Goal: Transaction & Acquisition: Download file/media

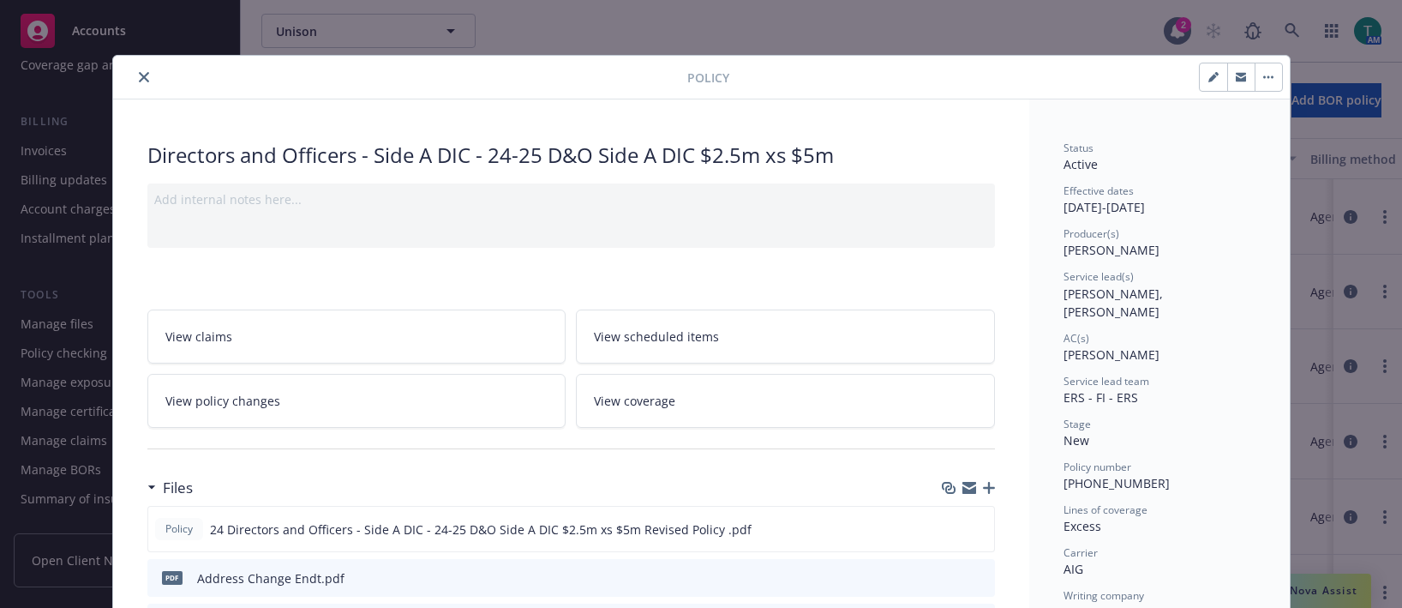
click at [139, 77] on icon "close" at bounding box center [144, 77] width 10 height 10
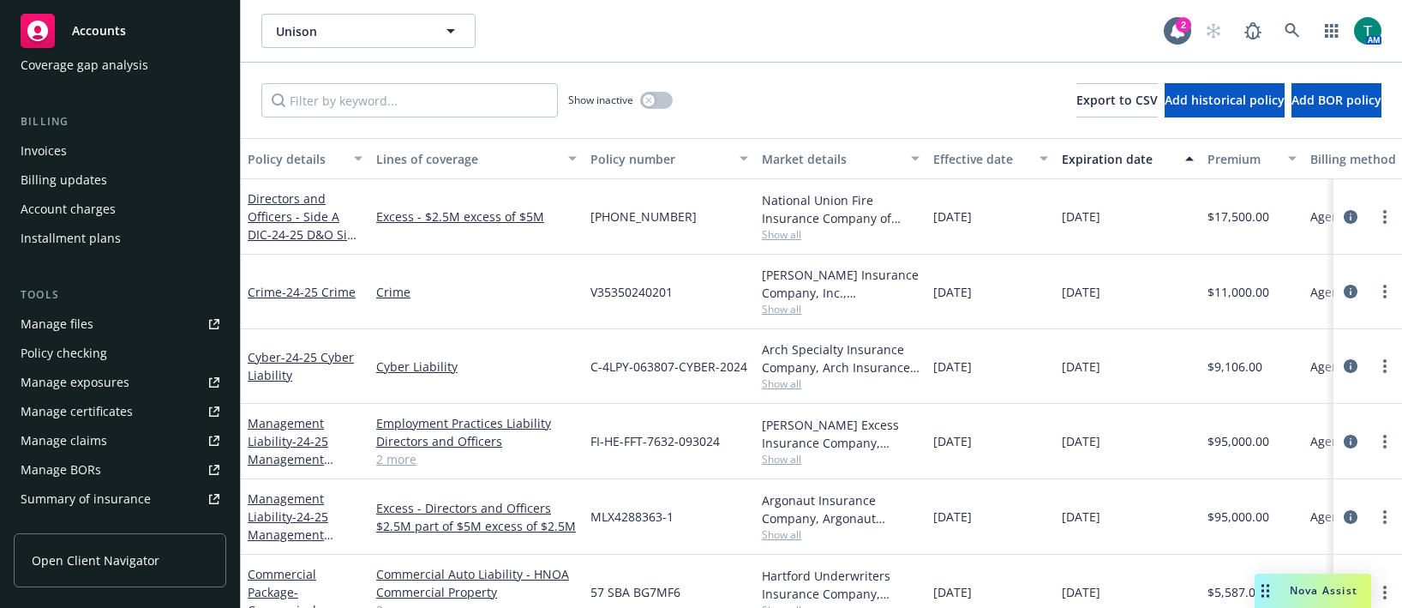
click at [80, 325] on div "Manage files" at bounding box center [57, 323] width 73 height 27
click at [1306, 39] on link at bounding box center [1293, 31] width 34 height 34
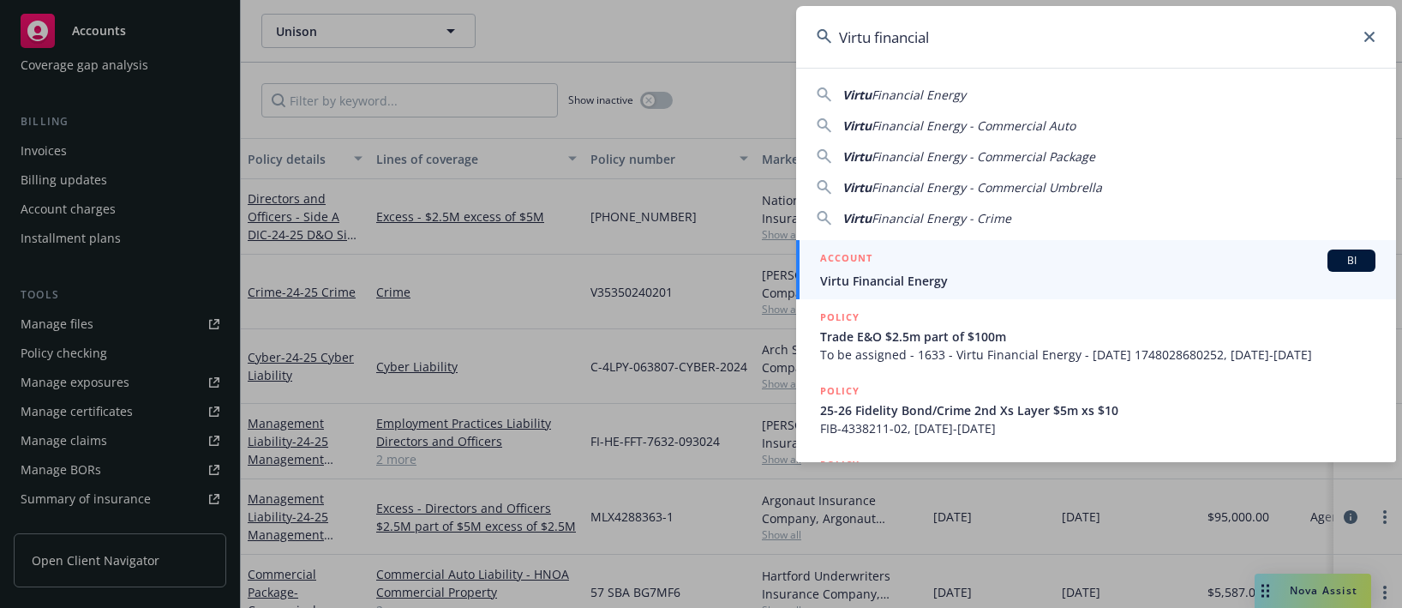
type input "Virtu financial"
click at [1353, 257] on span "BI" at bounding box center [1352, 260] width 34 height 15
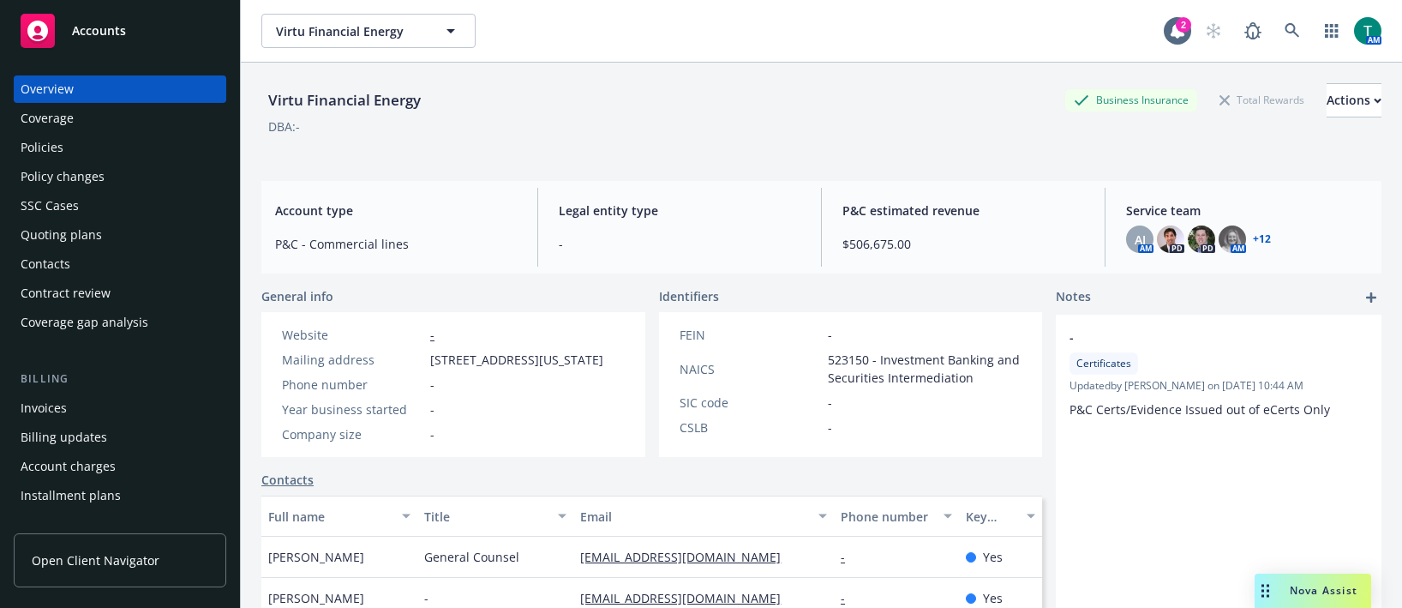
click at [55, 158] on div "Policies" at bounding box center [42, 147] width 43 height 27
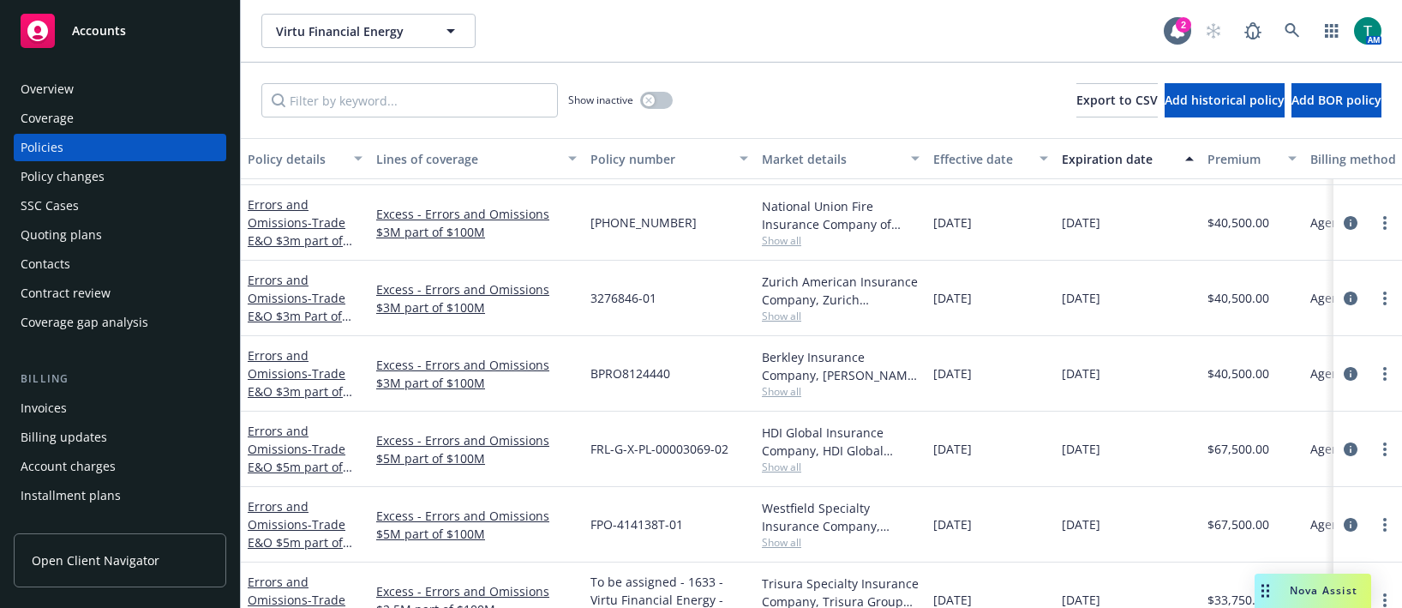
scroll to position [343, 0]
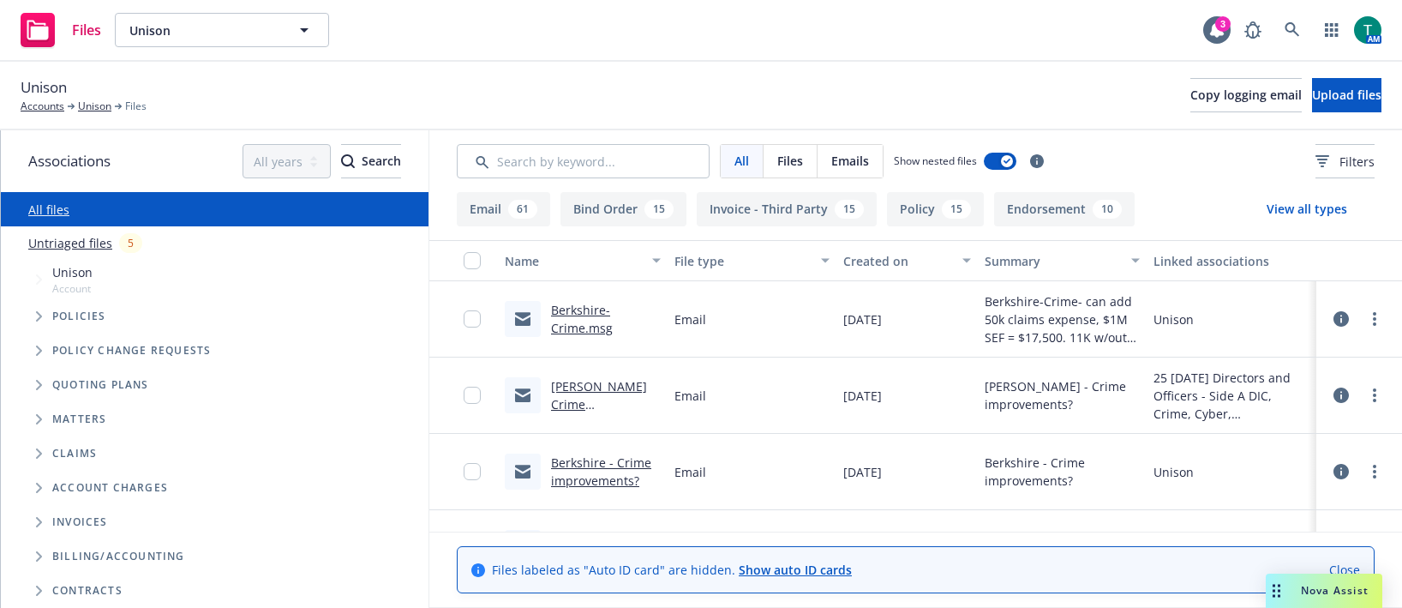
click at [597, 390] on link "[PERSON_NAME] Crime improvements?" at bounding box center [599, 404] width 96 height 52
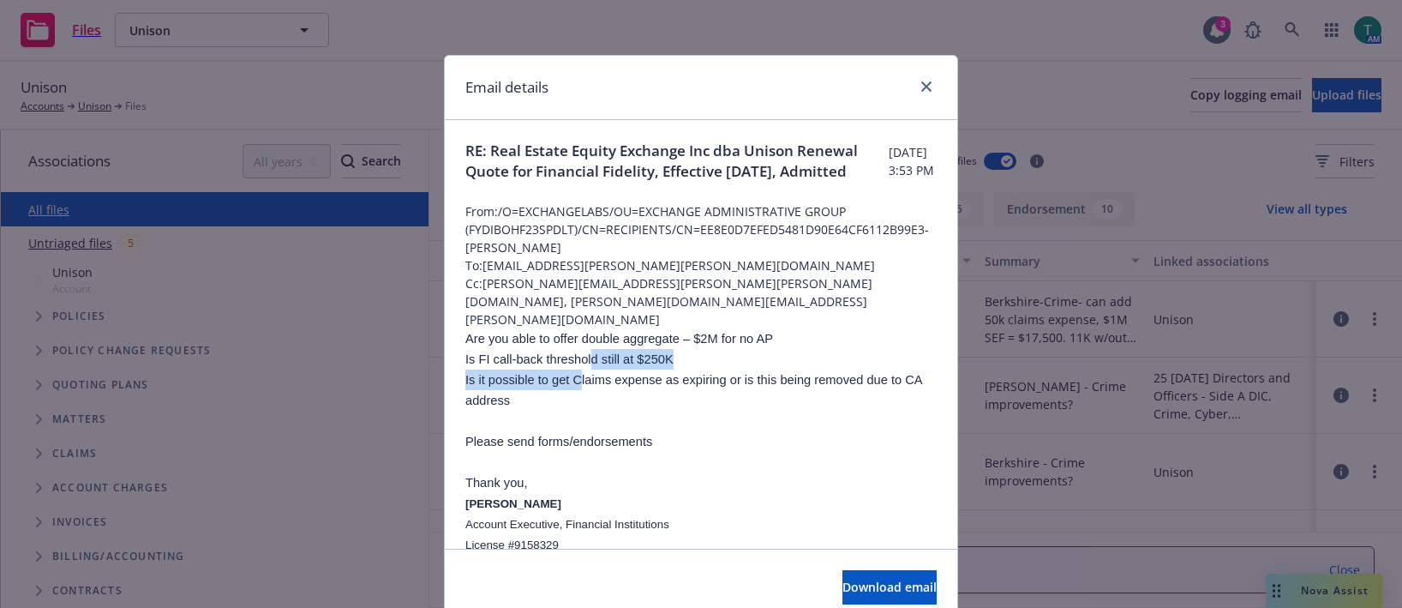
click at [575, 386] on p "Is it possible to get Claims expense as expiring or is this being removed due t…" at bounding box center [700, 389] width 471 height 41
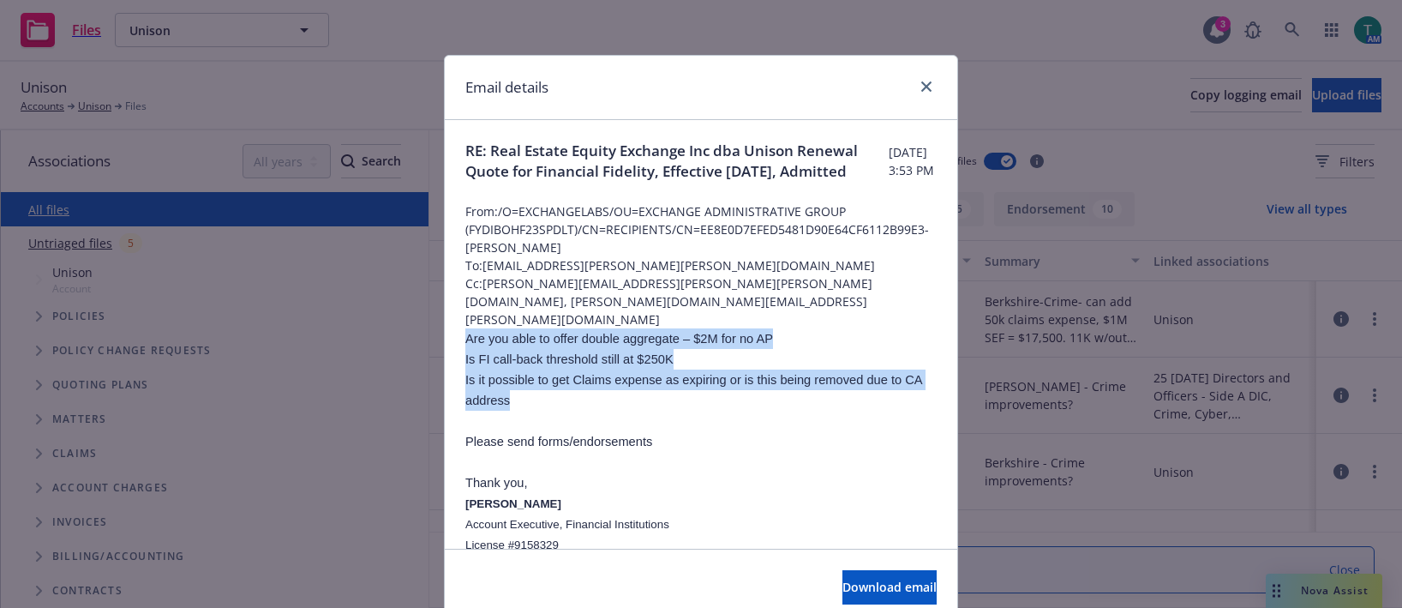
drag, startPoint x: 573, startPoint y: 393, endPoint x: 473, endPoint y: 316, distance: 125.3
copy div "Are you able to offer double aggregate – $2M for no AP Is FI call-back threshol…"
click at [603, 352] on span "Is FI call-back threshold still at $250K" at bounding box center [569, 359] width 208 height 14
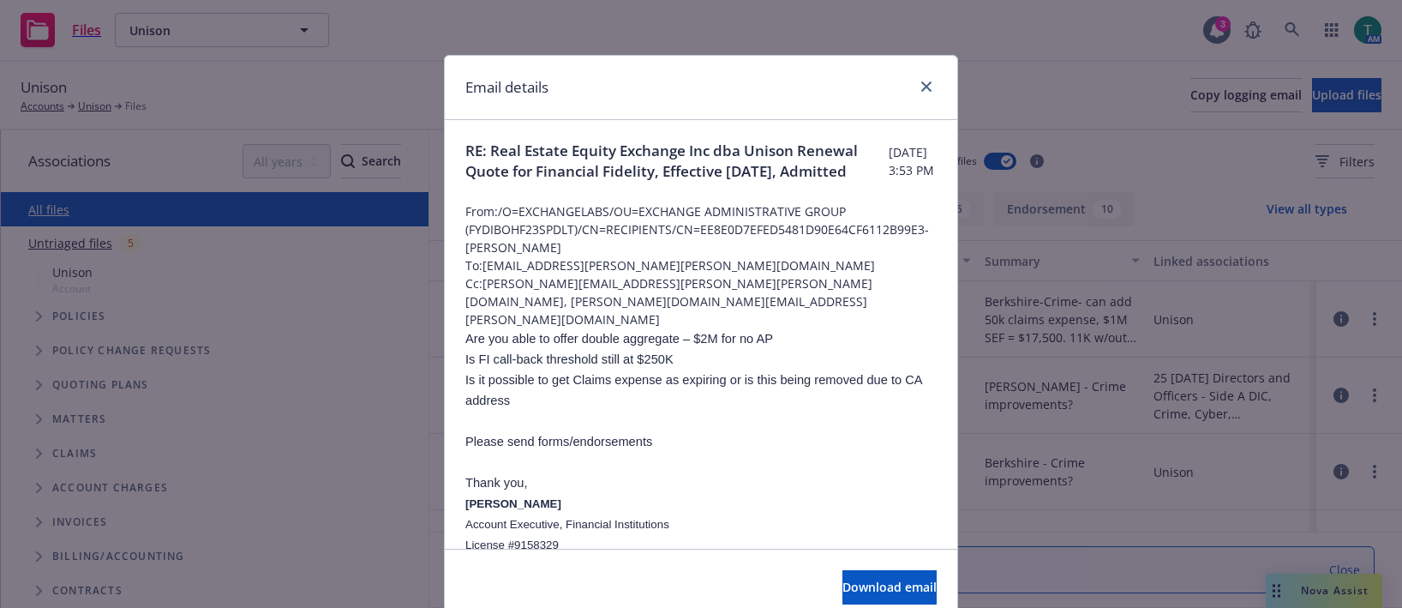
click at [519, 411] on p at bounding box center [700, 421] width 471 height 21
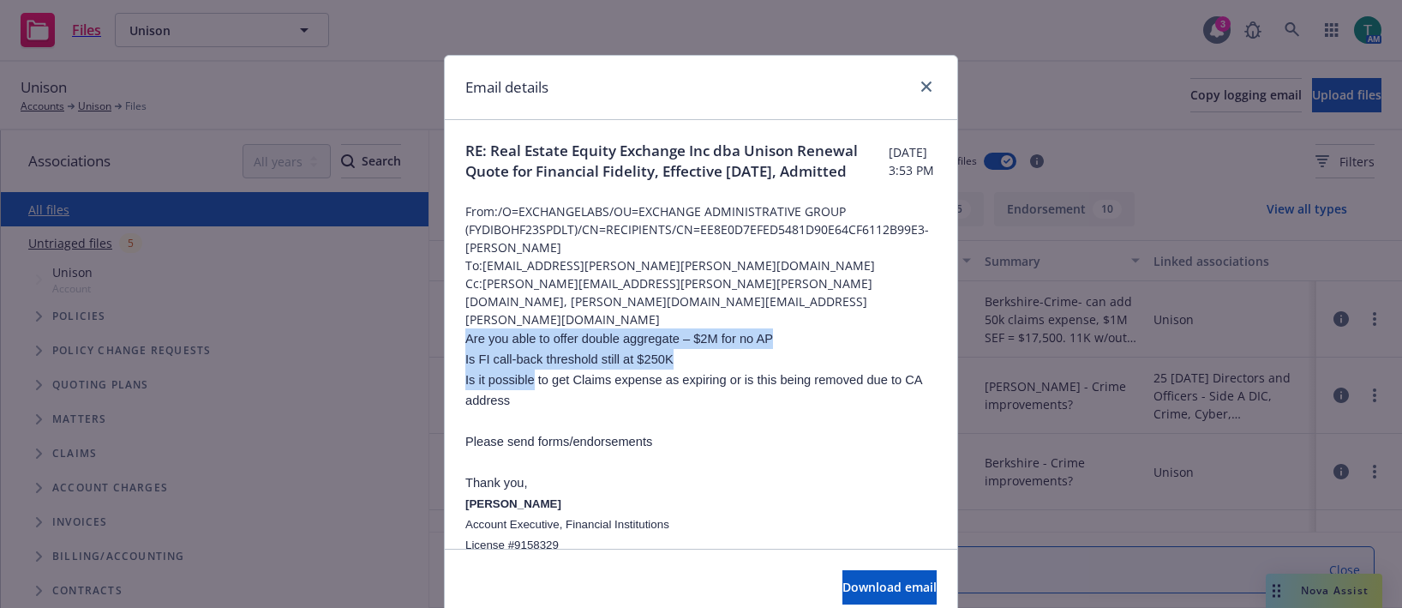
drag, startPoint x: 525, startPoint y: 372, endPoint x: 496, endPoint y: 364, distance: 29.3
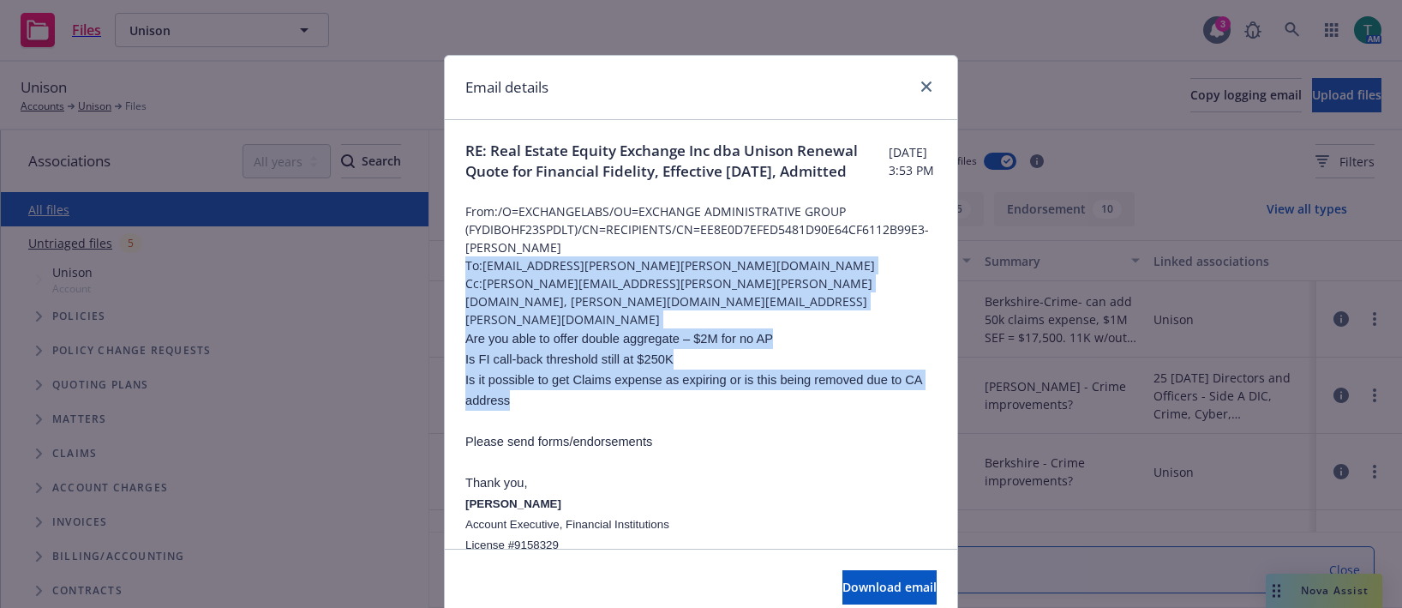
drag, startPoint x: 517, startPoint y: 387, endPoint x: 447, endPoint y: 285, distance: 123.9
copy div "To: [PERSON_NAME][EMAIL_ADDRESS][PERSON_NAME][DOMAIN_NAME] Cc: [PERSON_NAME][DO…"
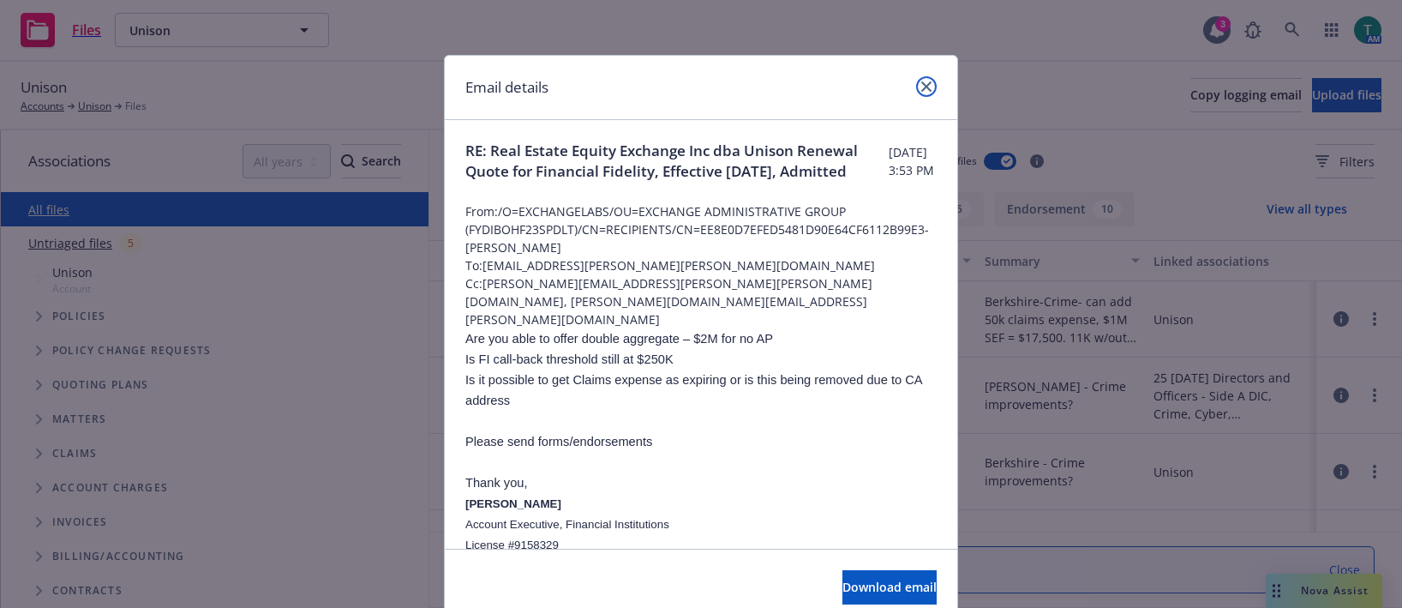
drag, startPoint x: 920, startPoint y: 86, endPoint x: 884, endPoint y: 119, distance: 49.1
click at [921, 86] on icon "close" at bounding box center [926, 86] width 10 height 10
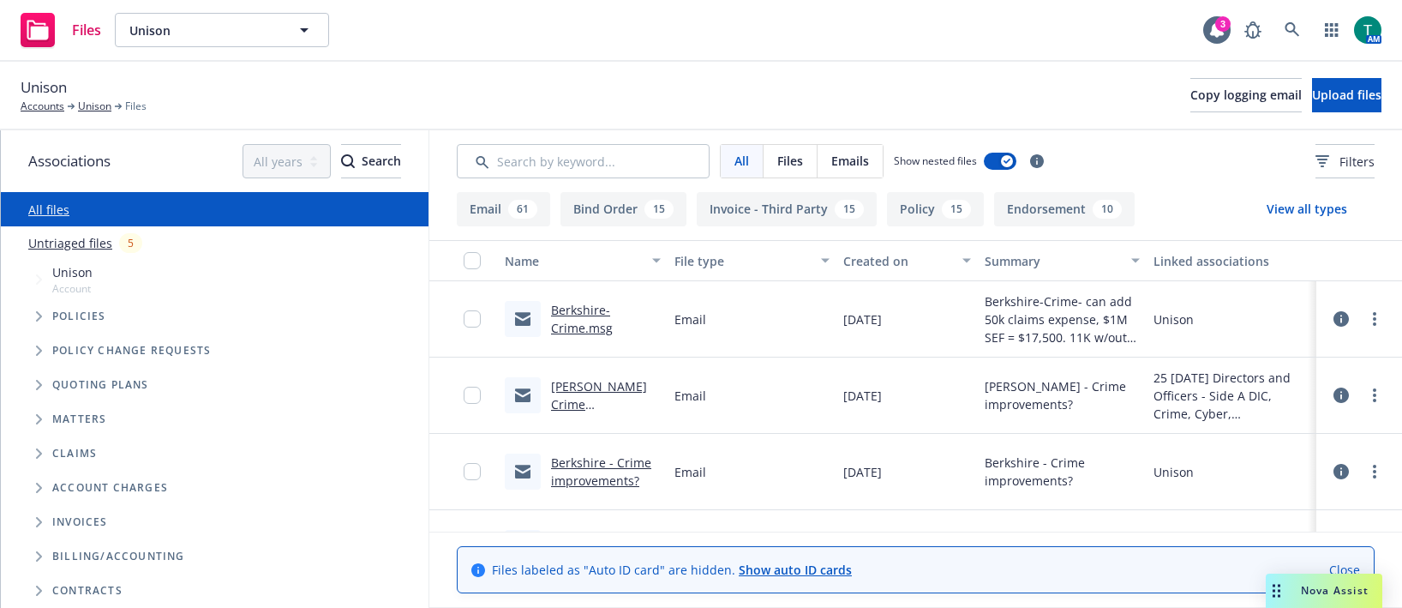
drag, startPoint x: 578, startPoint y: 306, endPoint x: 574, endPoint y: 291, distance: 15.8
click at [578, 303] on link "Berkshire-Crime.msg" at bounding box center [582, 319] width 62 height 34
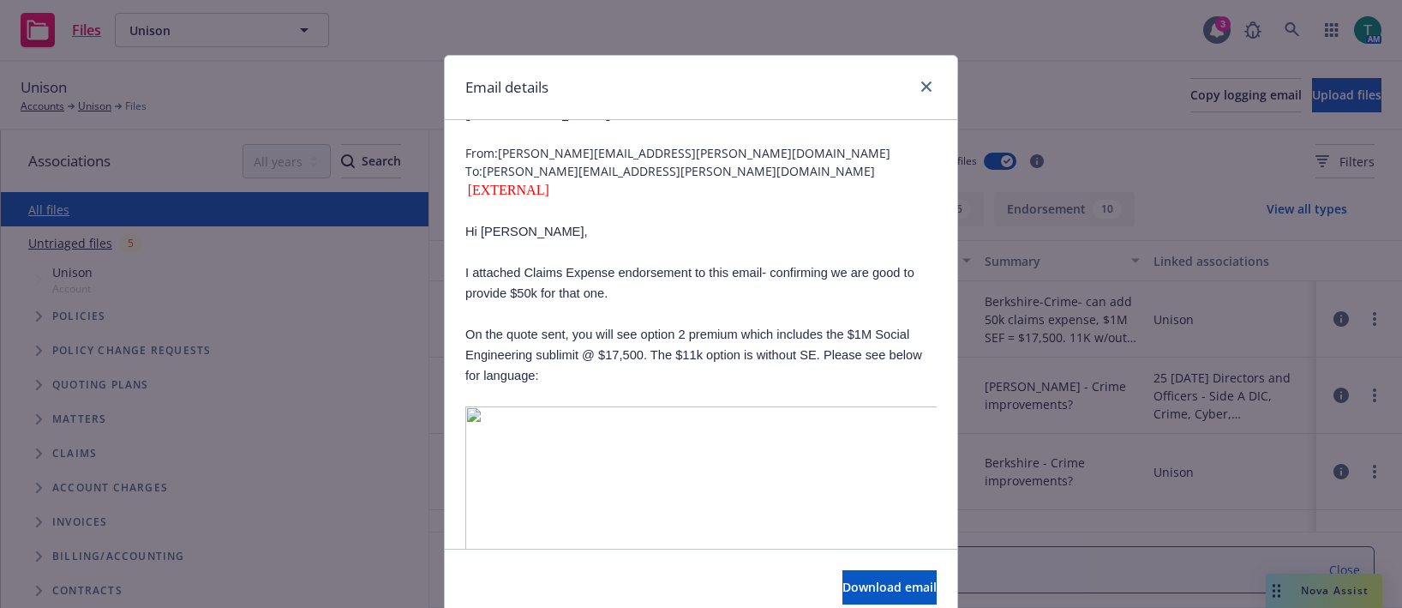
scroll to position [86, 0]
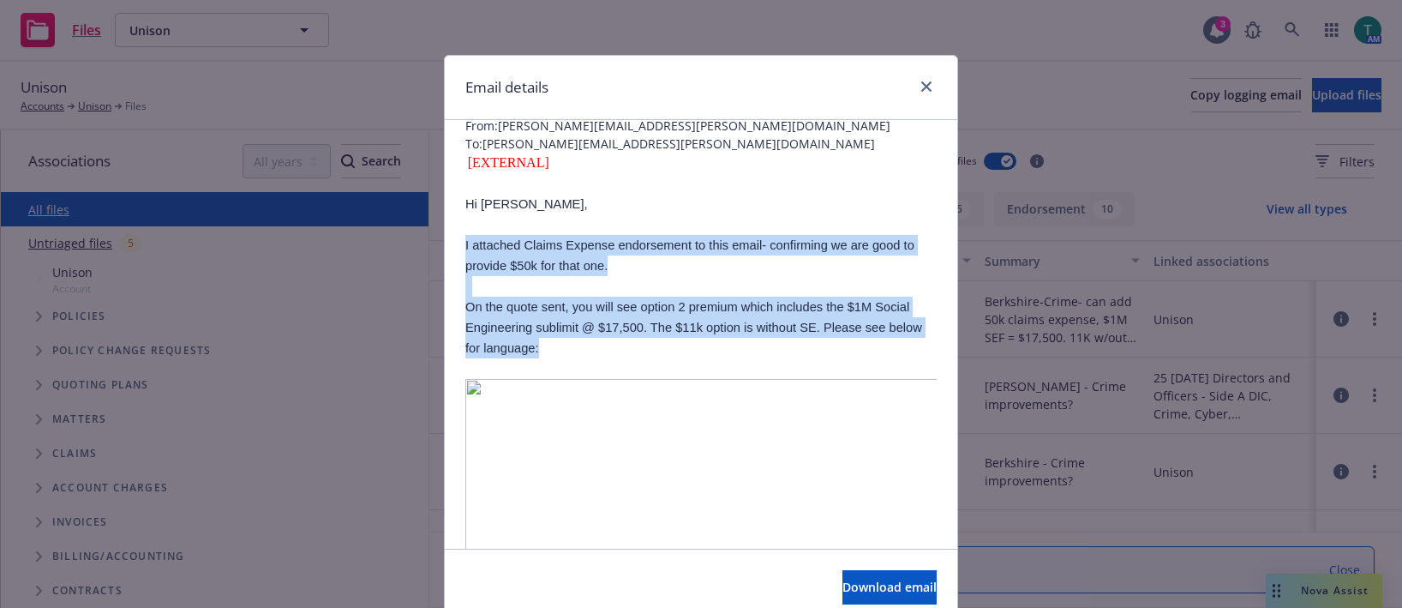
drag, startPoint x: 549, startPoint y: 355, endPoint x: 442, endPoint y: 242, distance: 155.2
click at [843, 586] on span "Download email" at bounding box center [890, 587] width 94 height 16
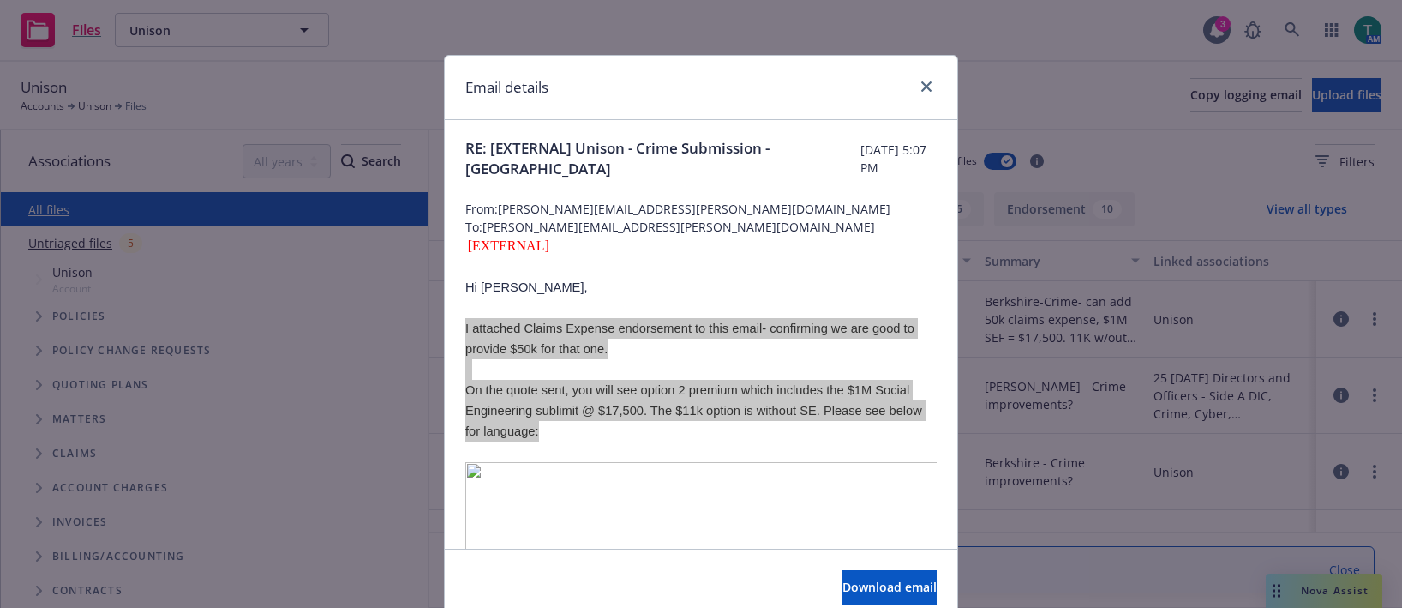
scroll to position [0, 0]
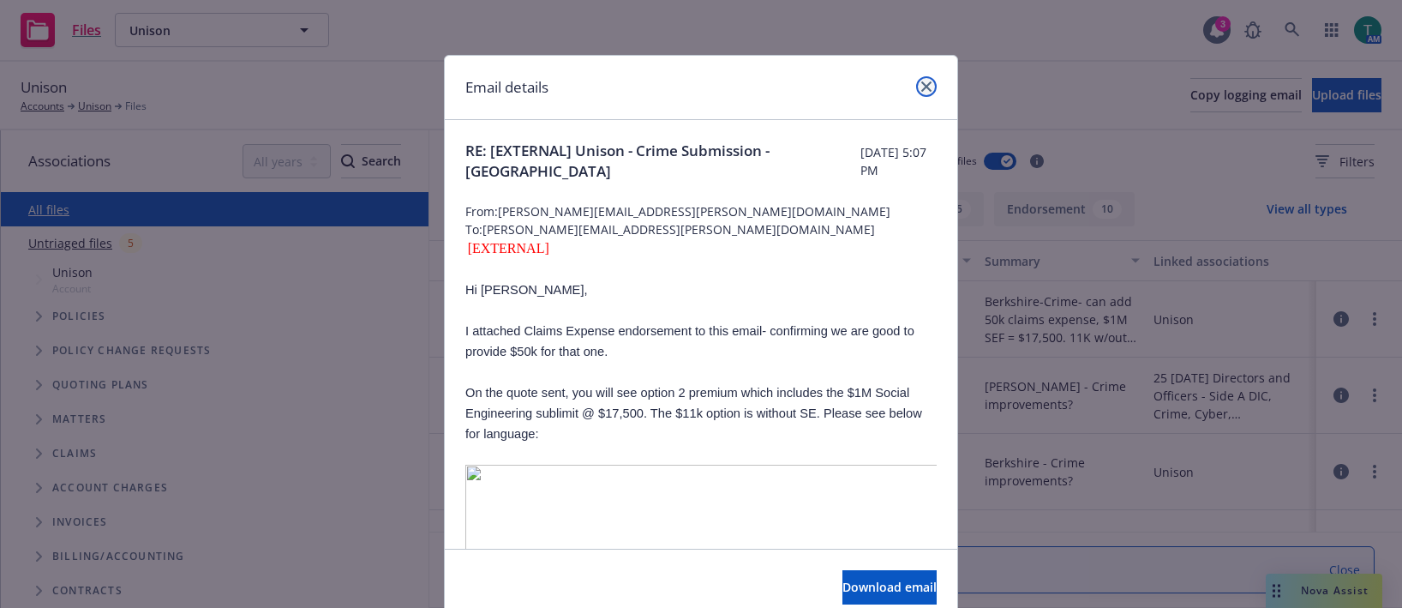
click at [921, 88] on icon "close" at bounding box center [926, 86] width 10 height 10
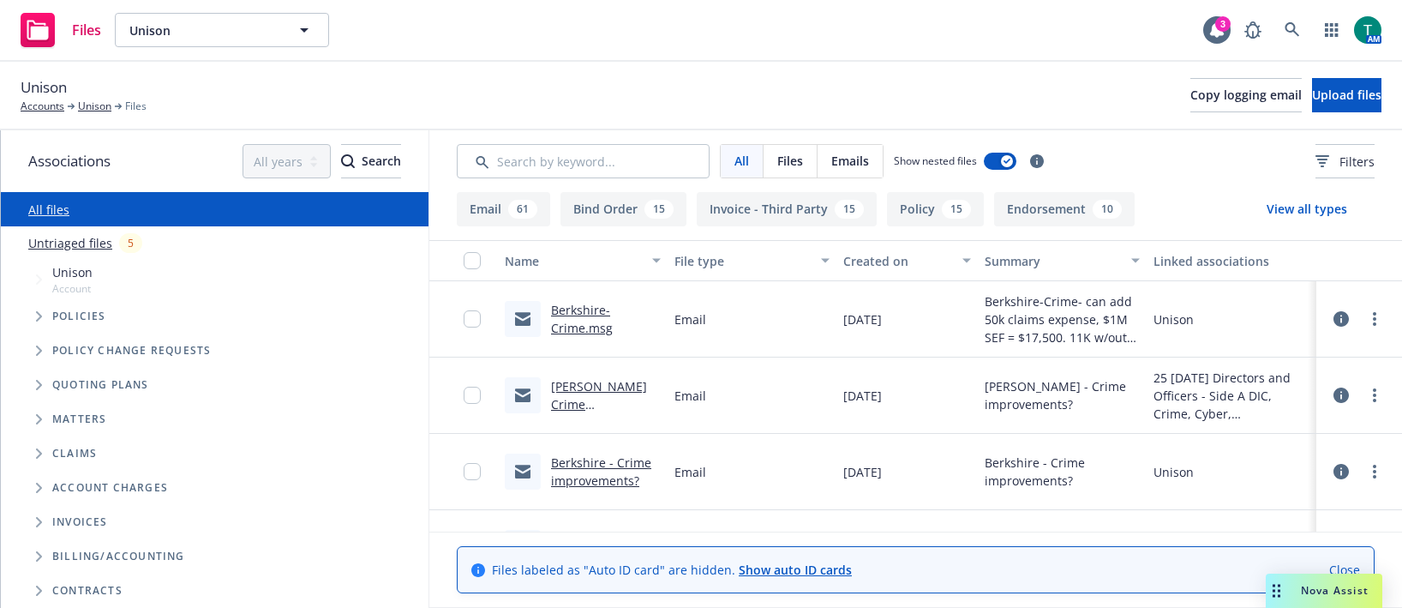
click at [585, 307] on link "Berkshire-Crime.msg" at bounding box center [582, 319] width 62 height 34
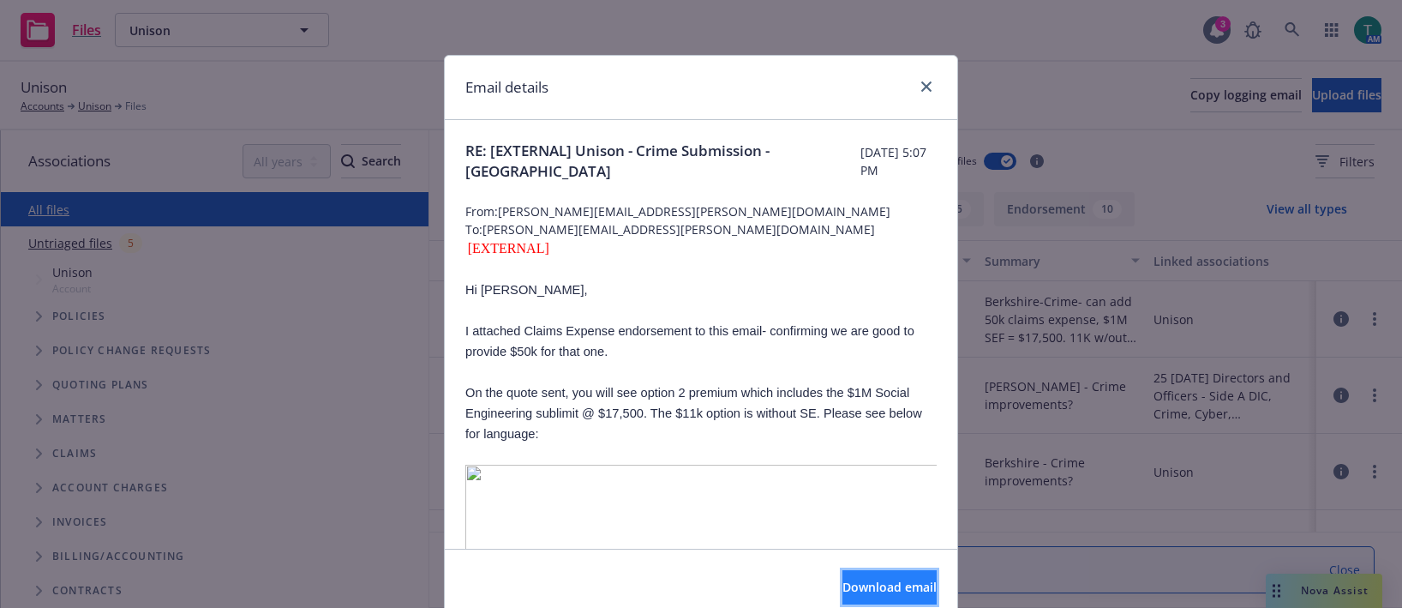
click at [851, 590] on span "Download email" at bounding box center [890, 587] width 94 height 16
click at [921, 88] on icon "close" at bounding box center [926, 86] width 10 height 10
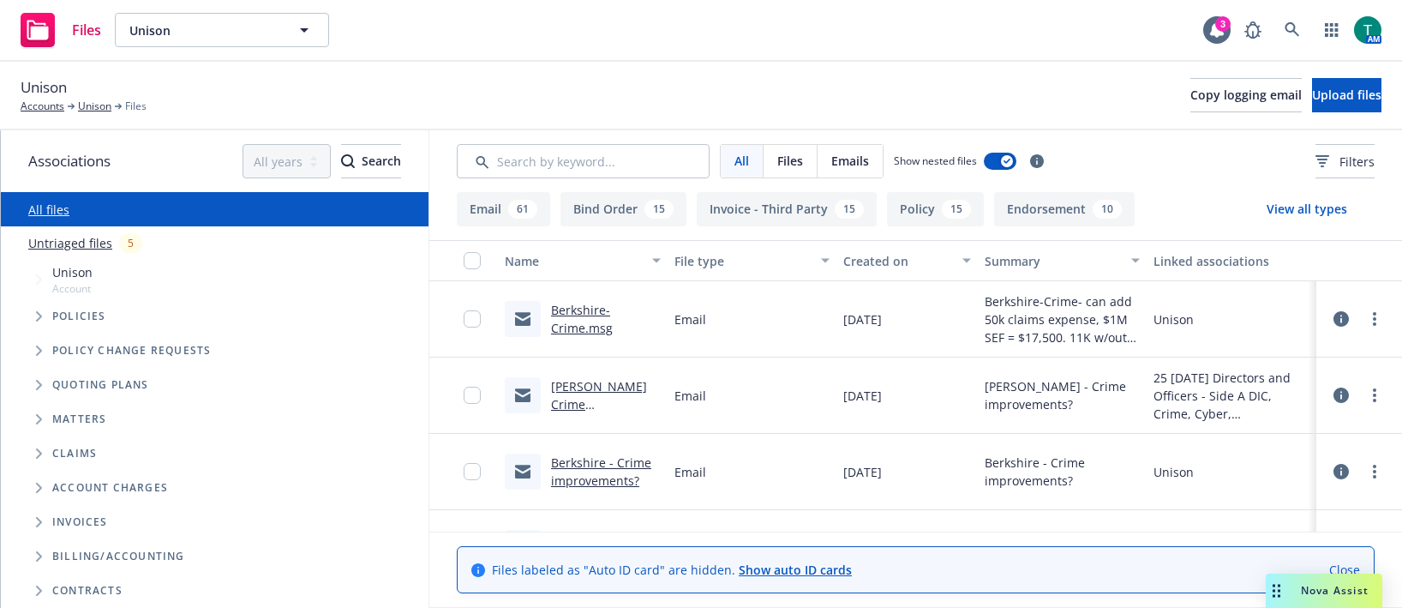
click at [1342, 602] on div "Nova Assist" at bounding box center [1324, 590] width 117 height 34
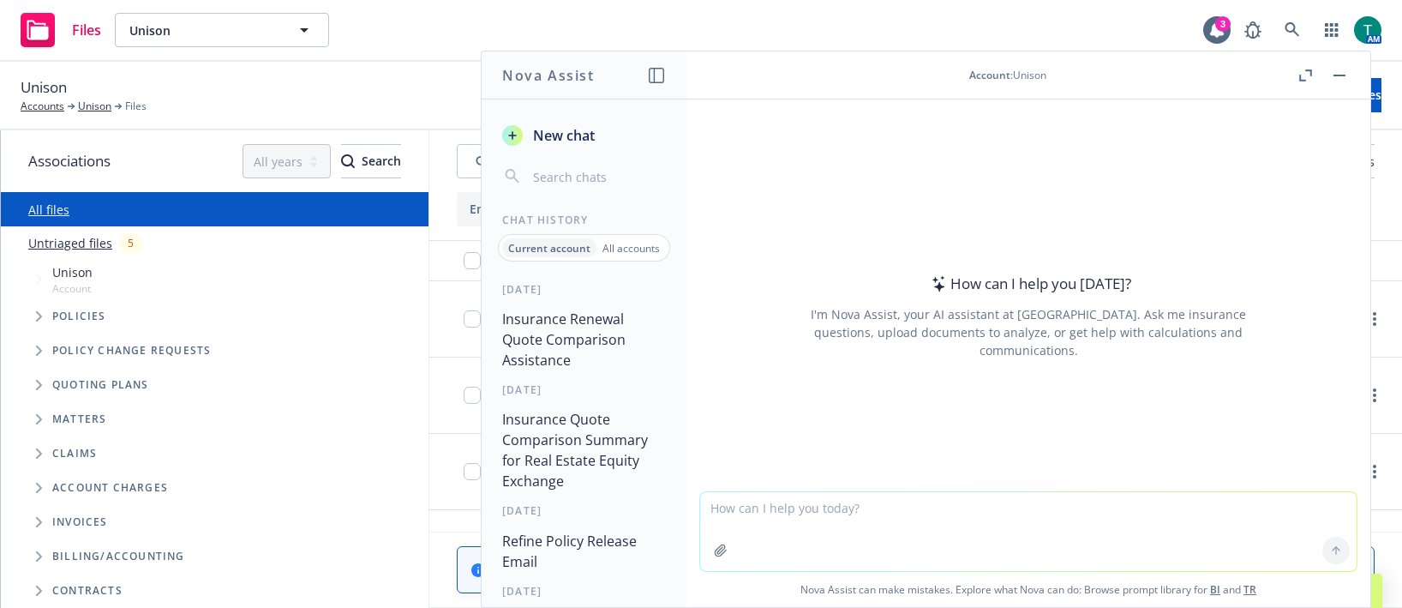
click at [893, 511] on textarea at bounding box center [1028, 531] width 657 height 79
type textarea "refine program summary"
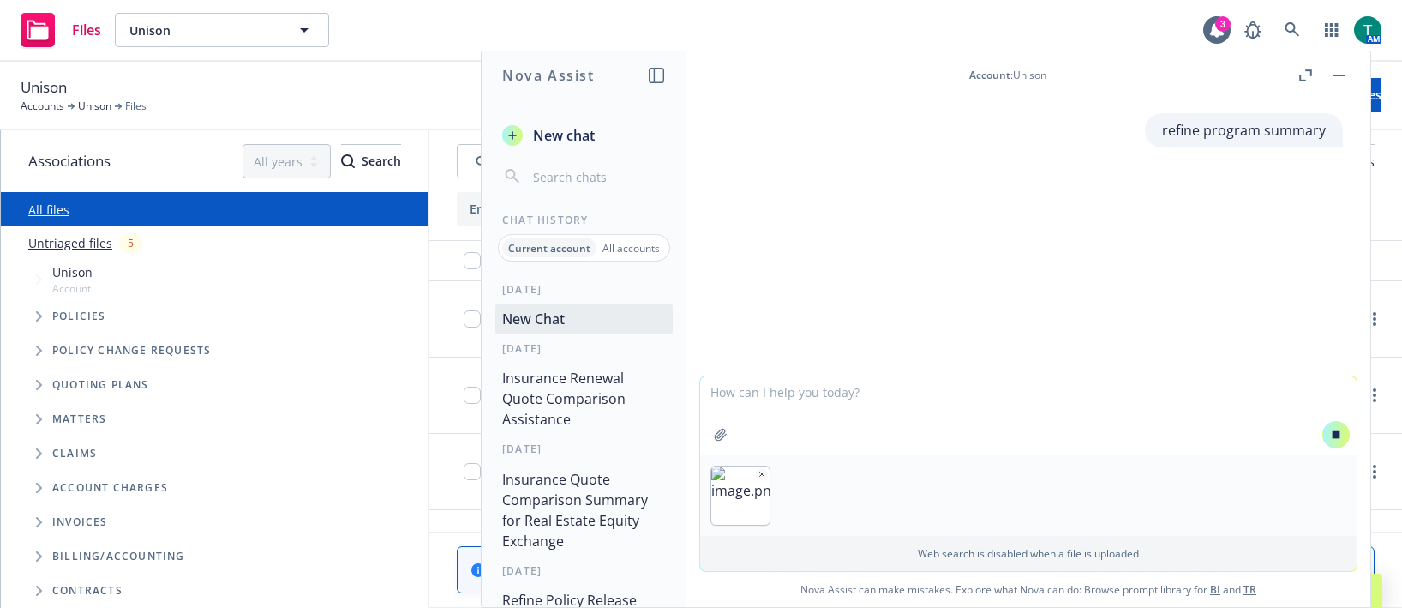
click at [956, 402] on textarea at bounding box center [1028, 415] width 657 height 79
click at [860, 426] on textarea at bounding box center [1028, 415] width 657 height 79
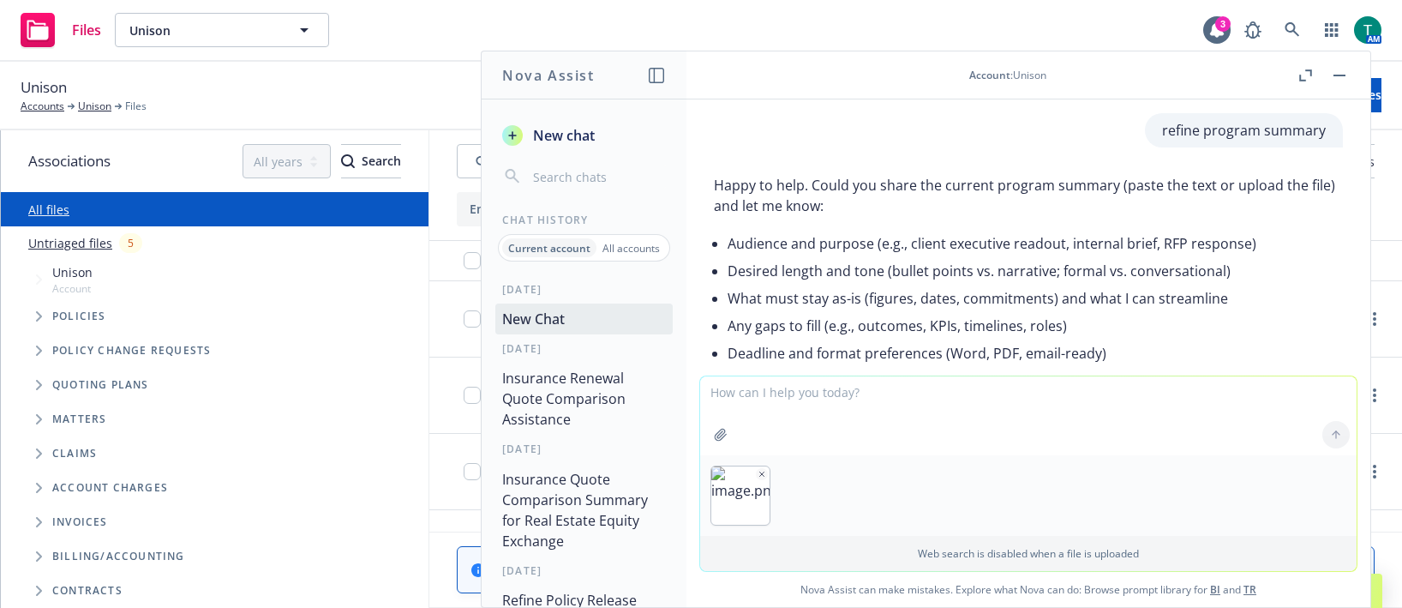
scroll to position [146, 0]
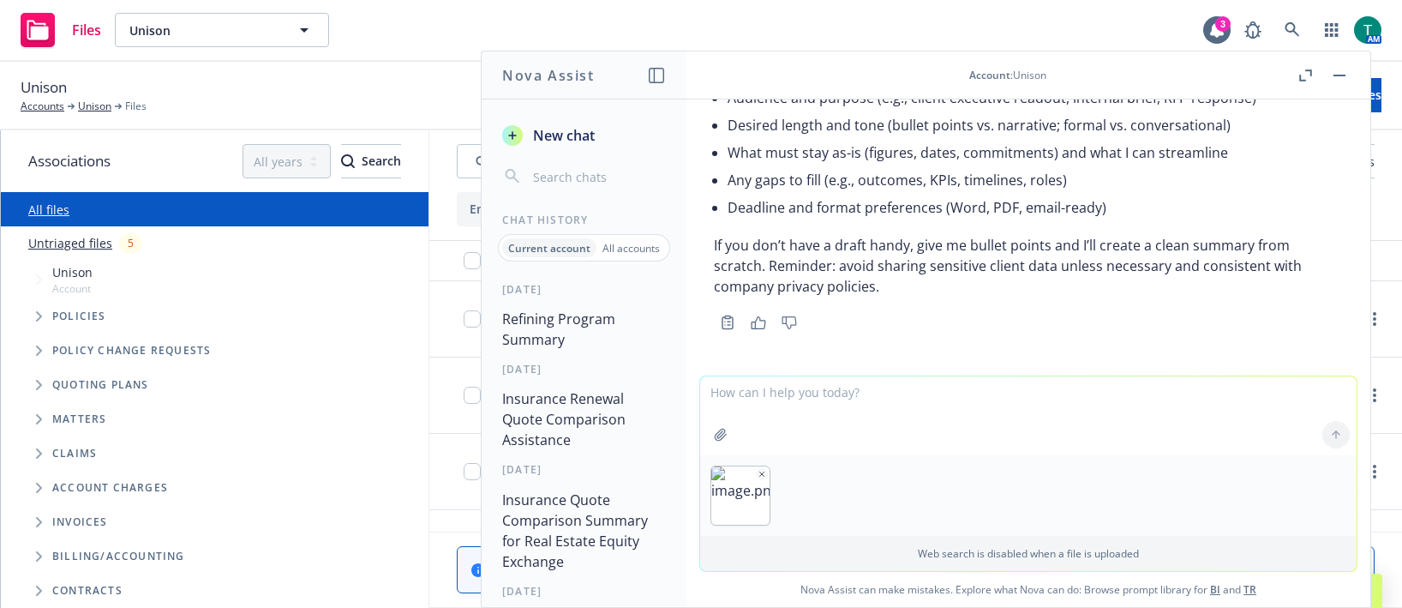
click at [800, 432] on textarea at bounding box center [1028, 415] width 657 height 79
click at [836, 425] on textarea at bounding box center [1028, 415] width 657 height 79
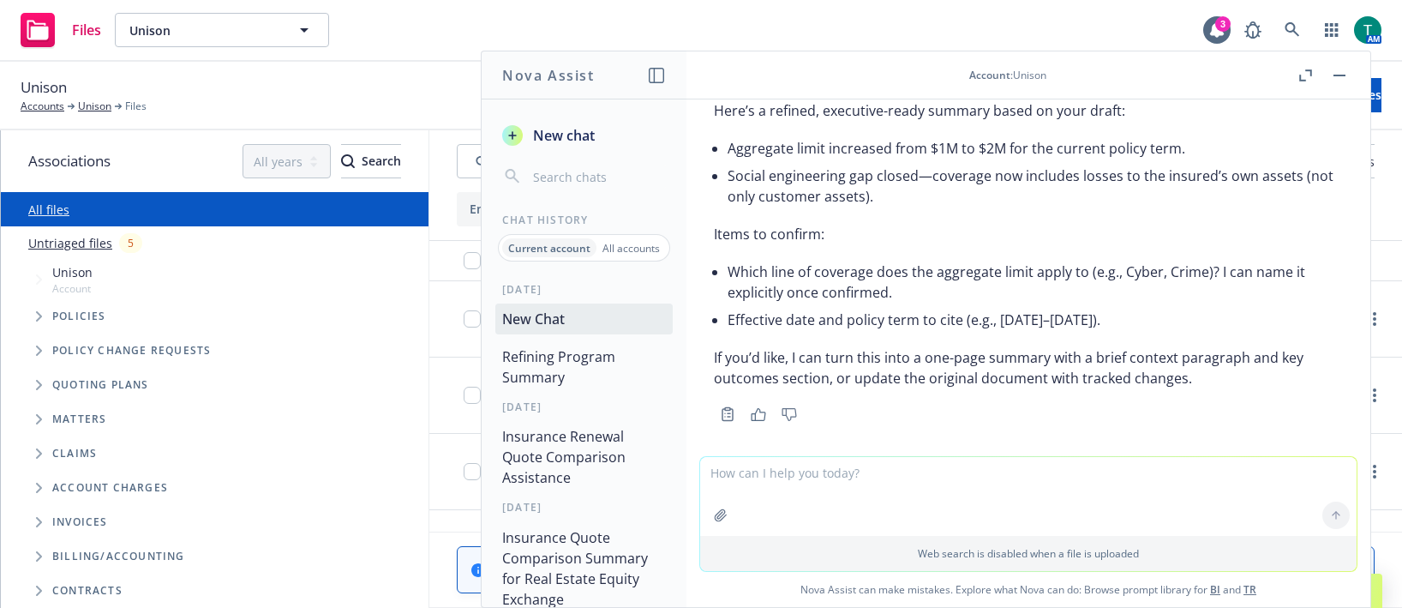
scroll to position [502, 0]
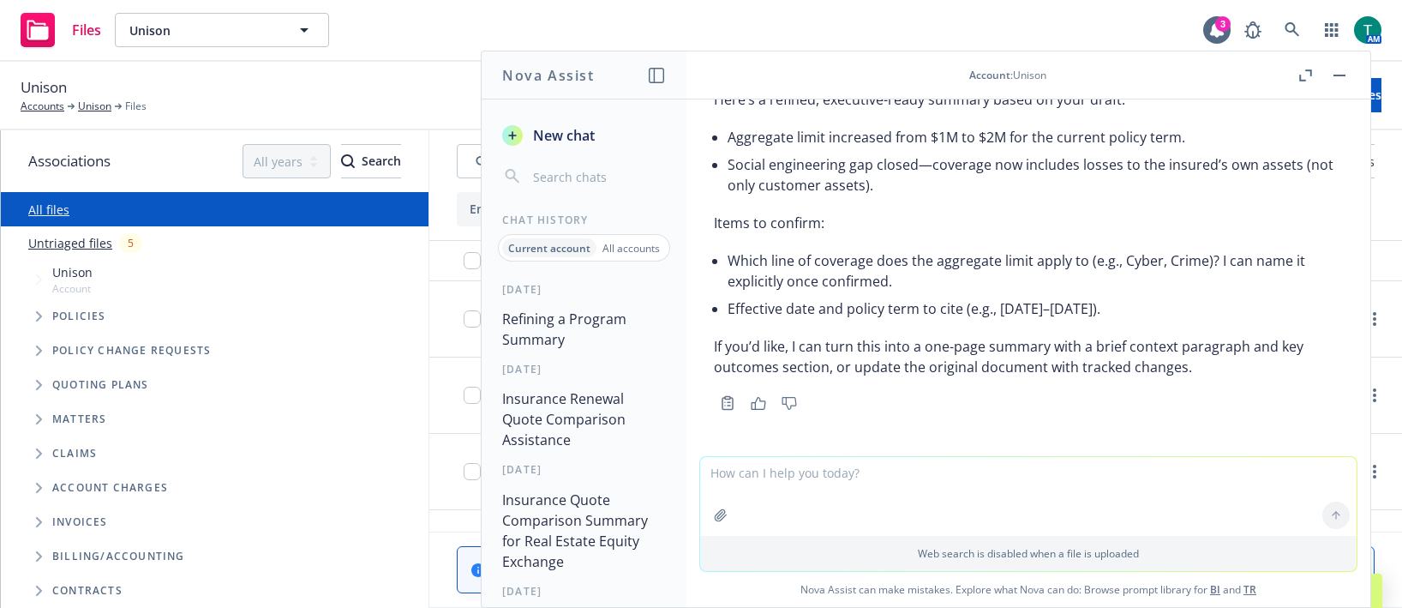
click at [856, 475] on textarea at bounding box center [1028, 496] width 657 height 79
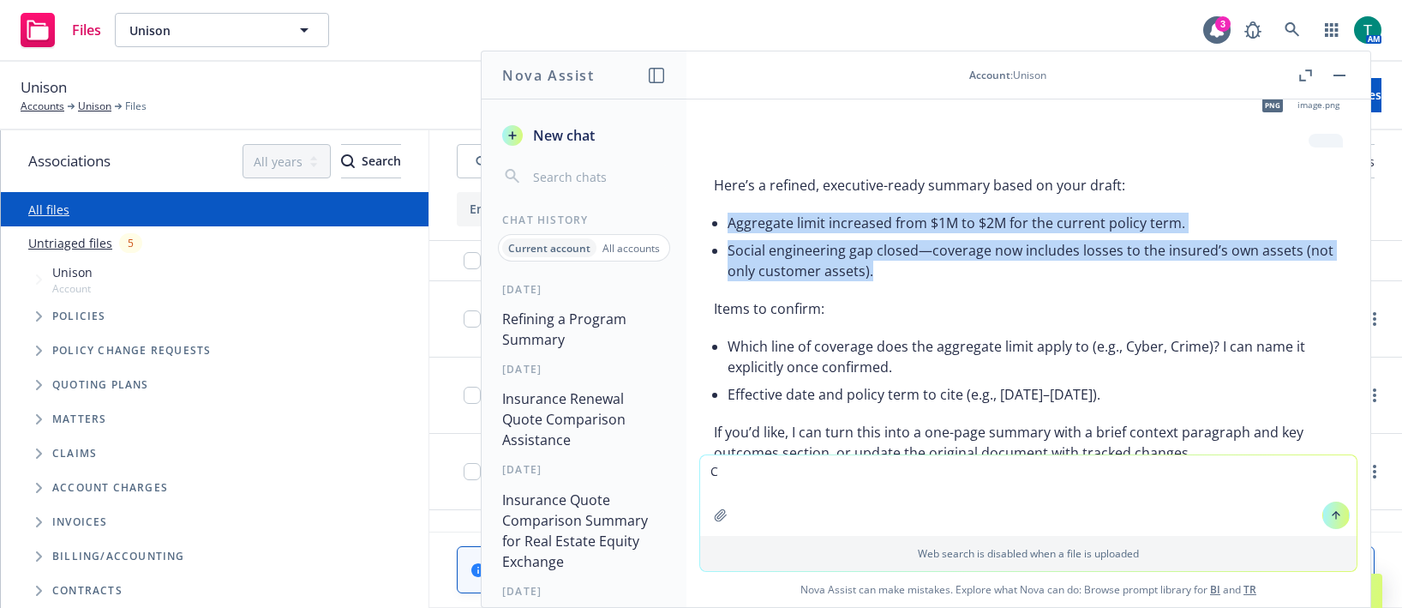
drag, startPoint x: 909, startPoint y: 271, endPoint x: 730, endPoint y: 223, distance: 184.6
click at [730, 223] on ul "Aggregate limit increased from $1M to $2M for the current policy term. Social e…" at bounding box center [1035, 246] width 615 height 75
click at [995, 274] on li "Social engineering gap closed—coverage now includes losses to the insured’s own…" at bounding box center [1035, 261] width 615 height 48
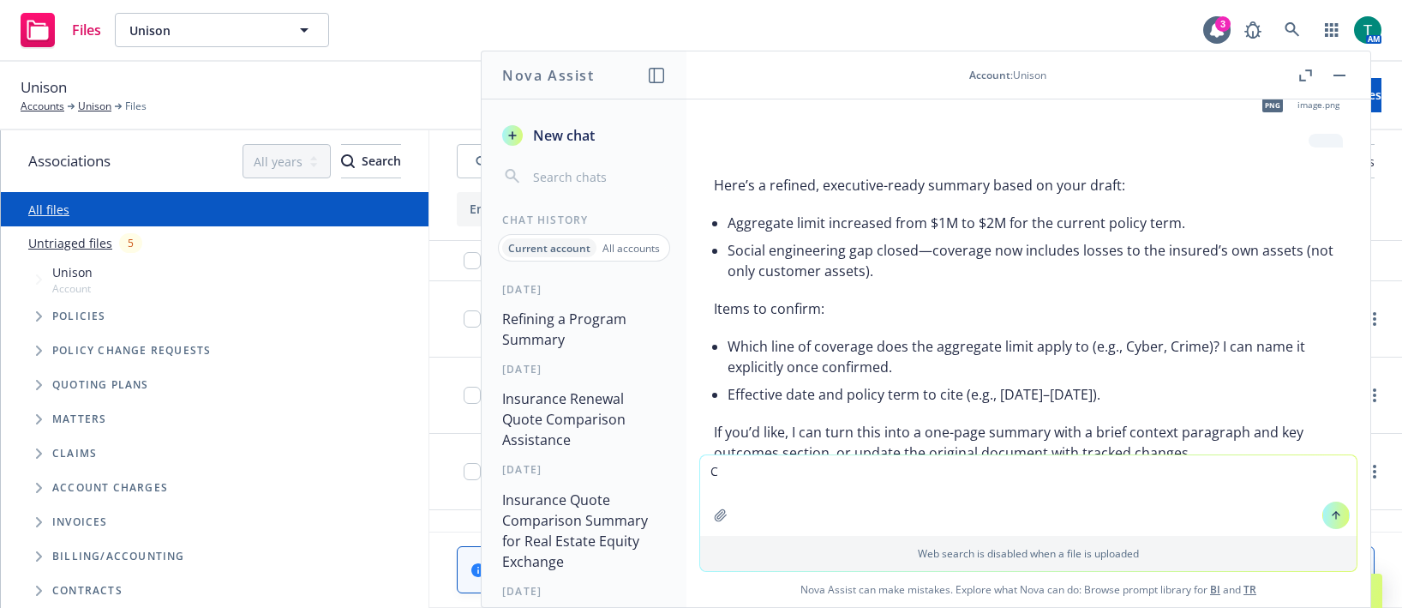
click at [951, 301] on p "Items to confirm:" at bounding box center [1028, 308] width 629 height 21
click at [853, 265] on li "Social engineering gap closed—coverage now includes losses to the insured’s own…" at bounding box center [1035, 261] width 615 height 48
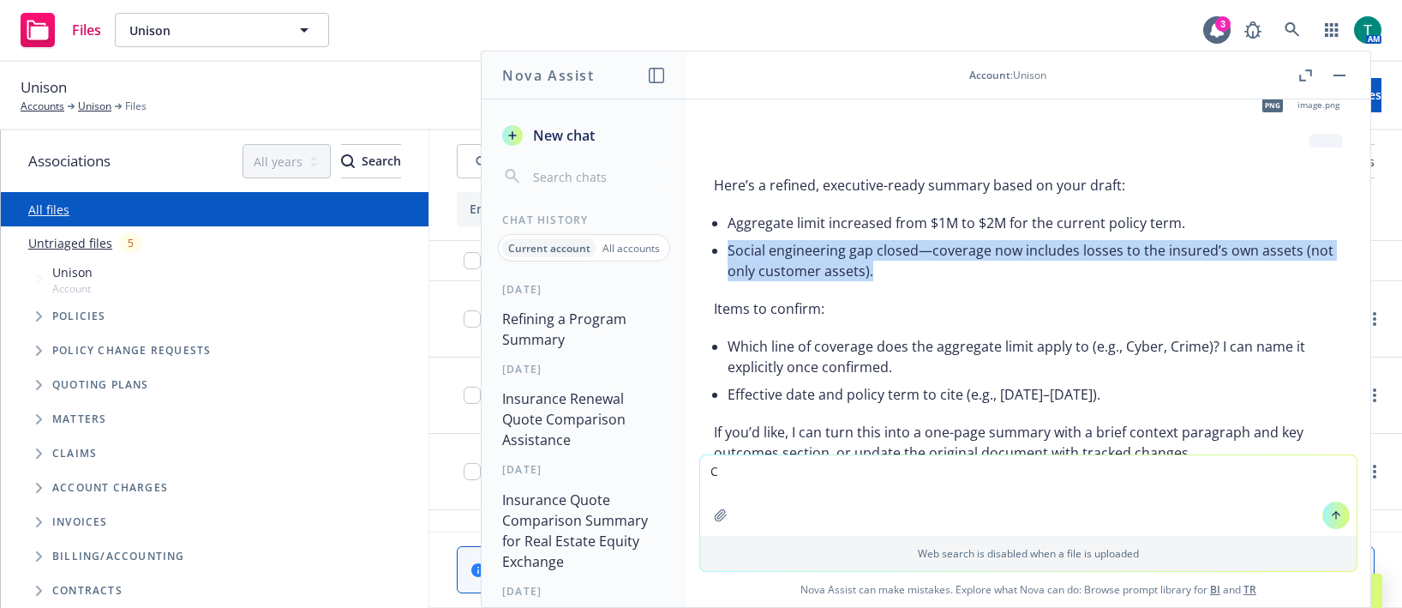
drag, startPoint x: 915, startPoint y: 273, endPoint x: 724, endPoint y: 246, distance: 192.3
click at [724, 246] on div "Here’s a refined, executive-ready summary based on your draft: Aggregate limit …" at bounding box center [1028, 319] width 629 height 302
copy li "Social engineering gap closed—coverage now includes losses to the insured’s own…"
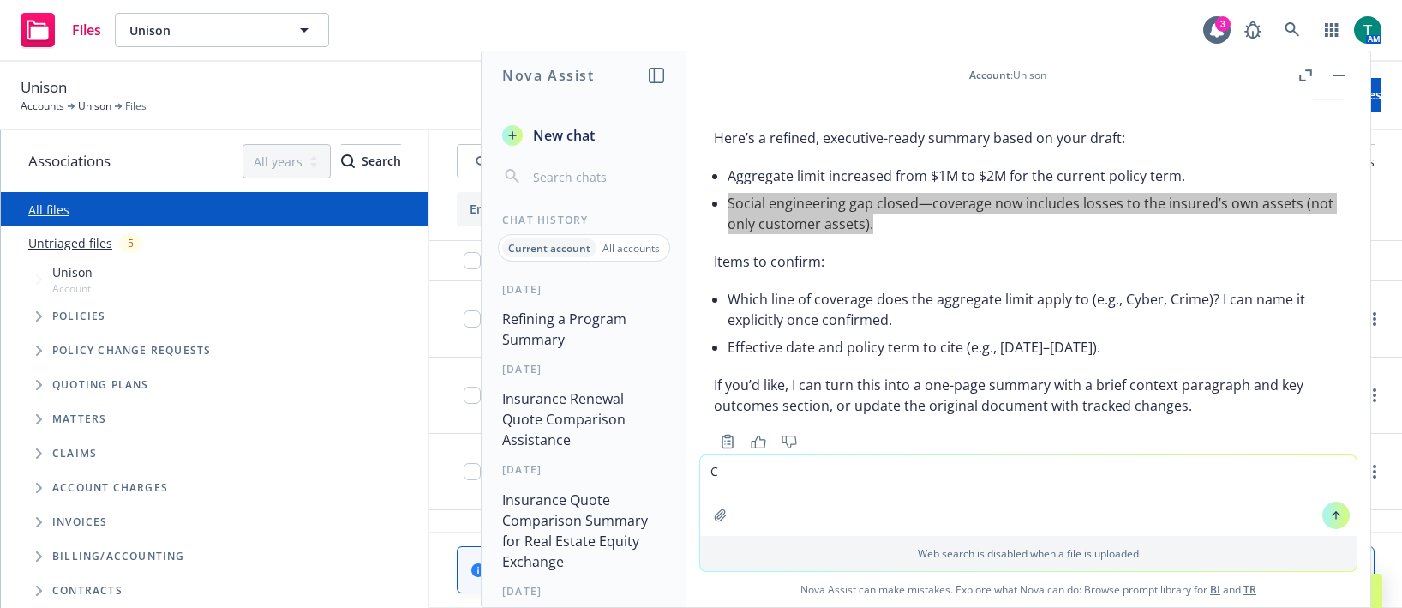
scroll to position [504, 0]
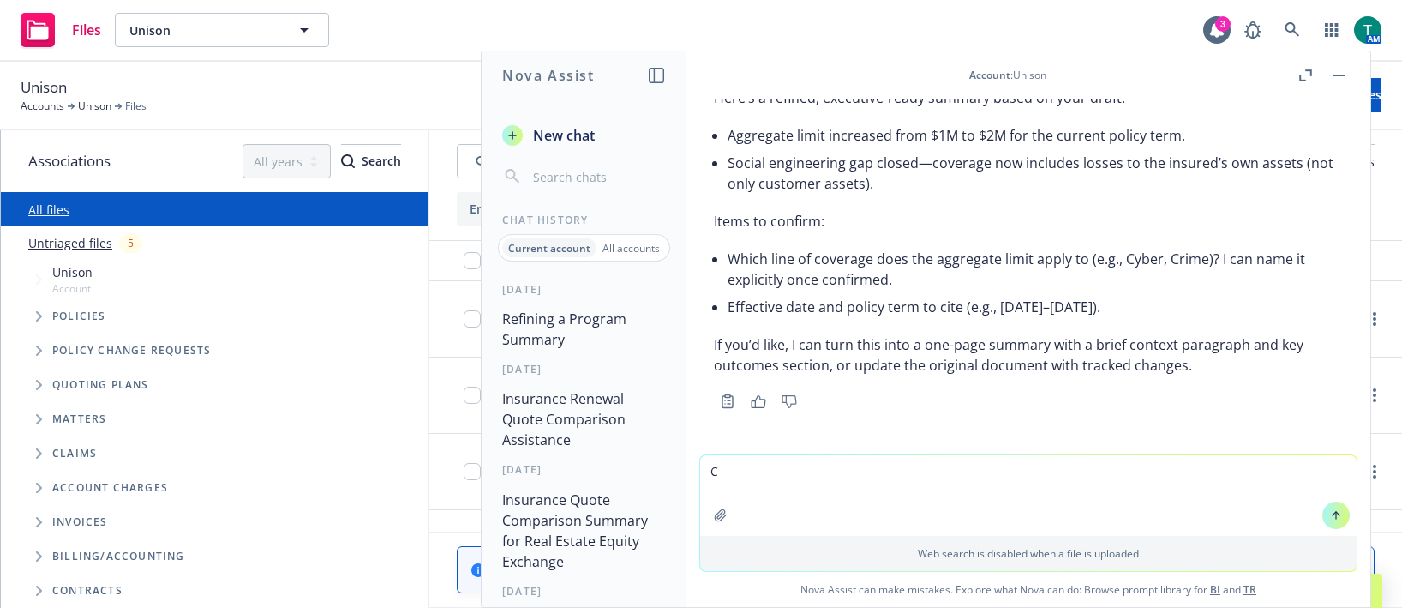
click at [828, 476] on textarea "C" at bounding box center [1028, 495] width 657 height 81
type textarea "Crime"
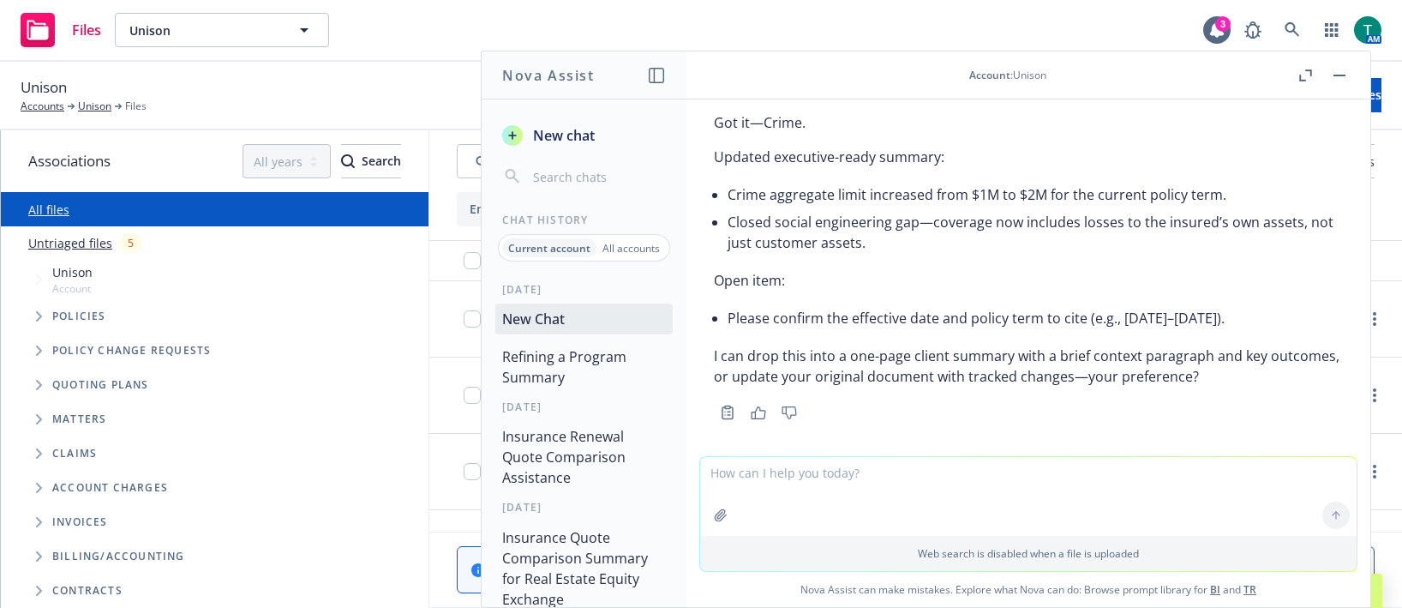
scroll to position [897, 0]
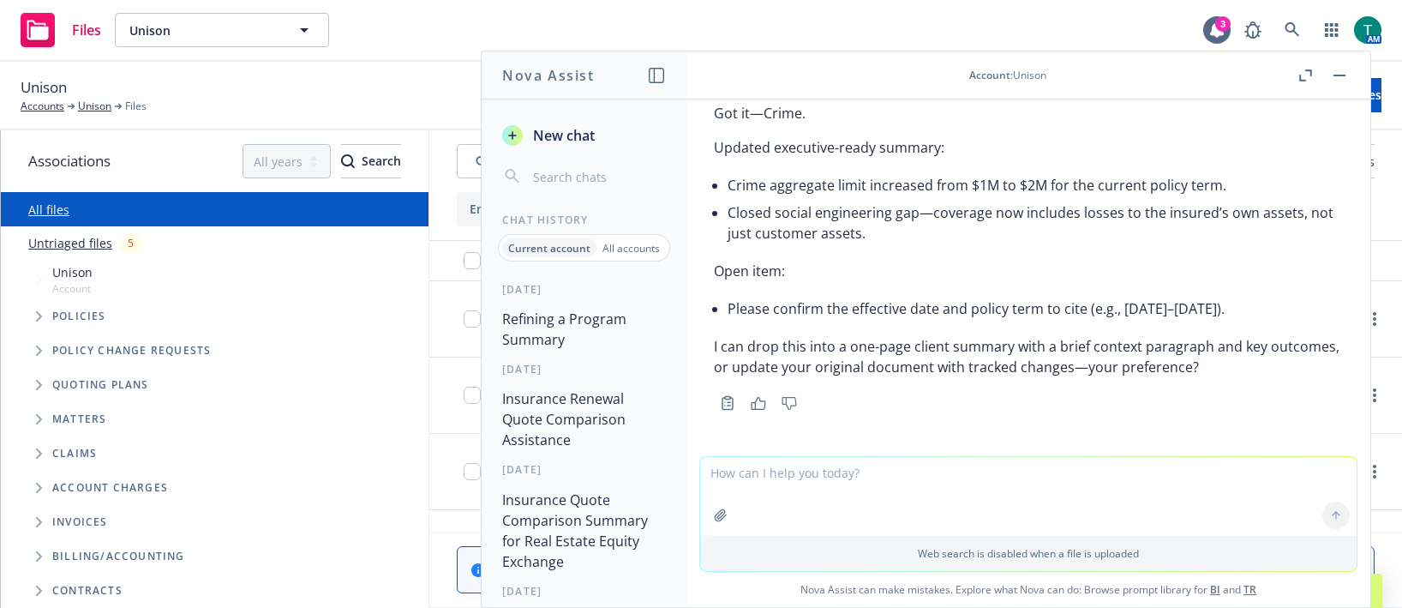
click at [1338, 77] on button "button" at bounding box center [1340, 75] width 21 height 21
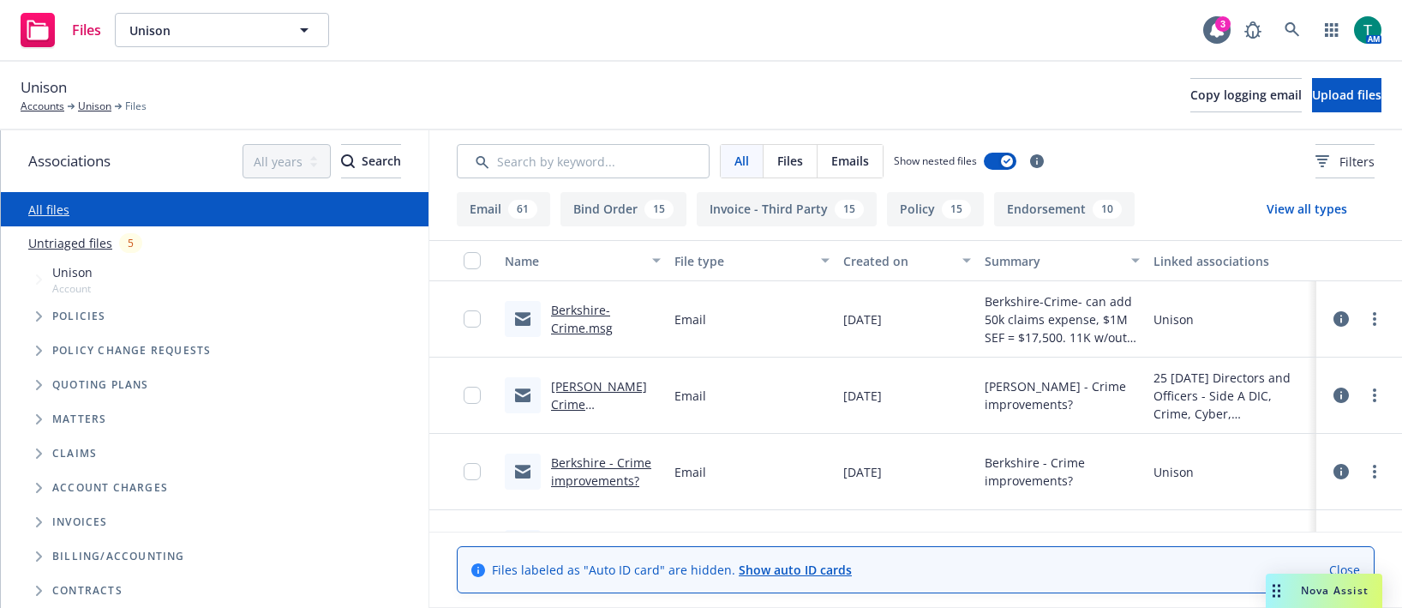
click at [588, 387] on link "[PERSON_NAME] Crime improvements?" at bounding box center [599, 404] width 96 height 52
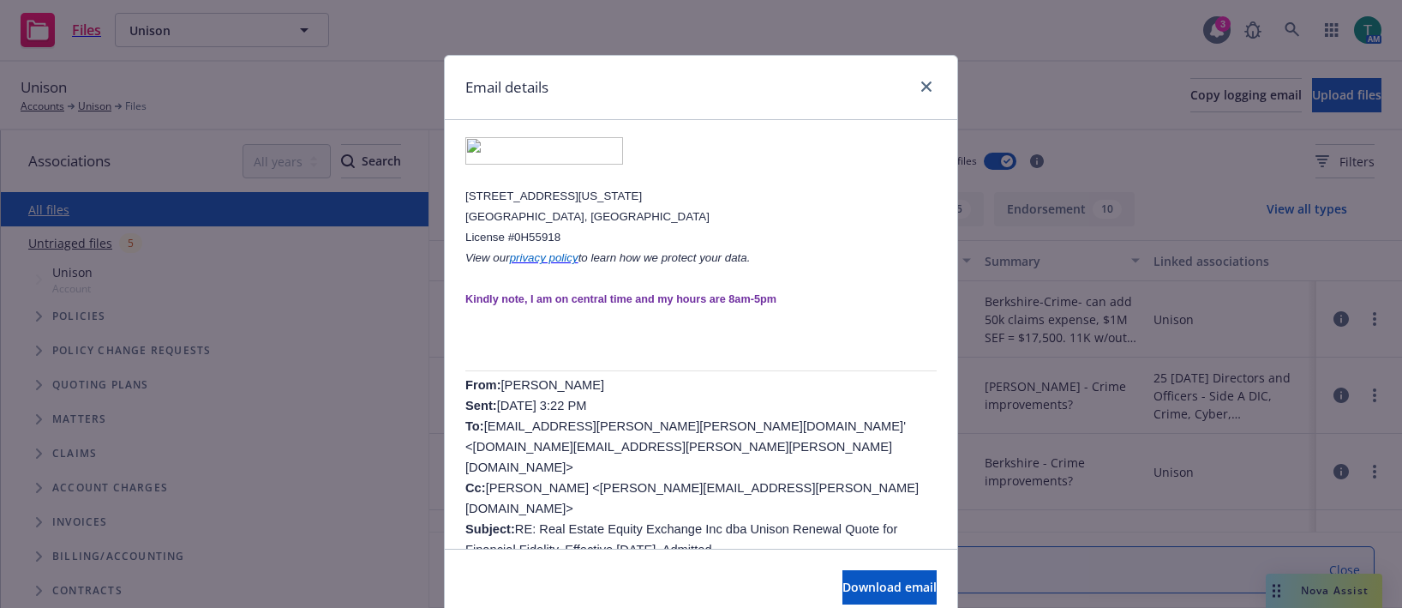
scroll to position [0, 0]
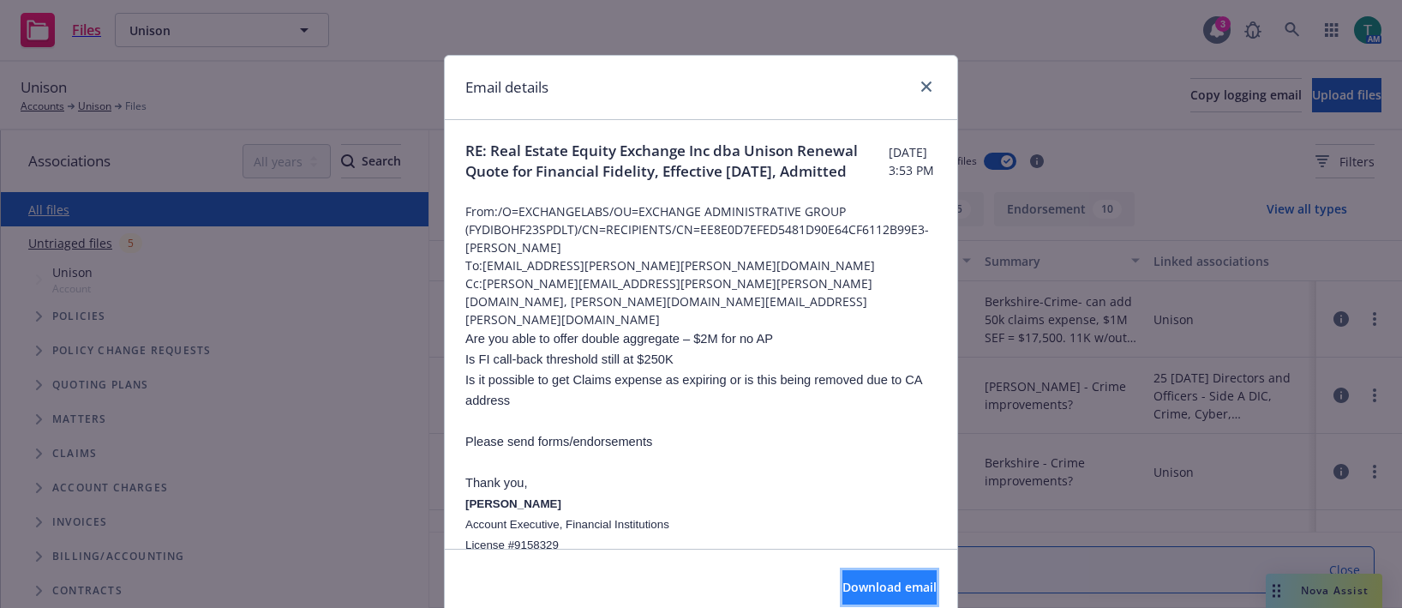
click at [844, 589] on span "Download email" at bounding box center [890, 587] width 94 height 16
click at [921, 86] on icon "close" at bounding box center [926, 86] width 10 height 10
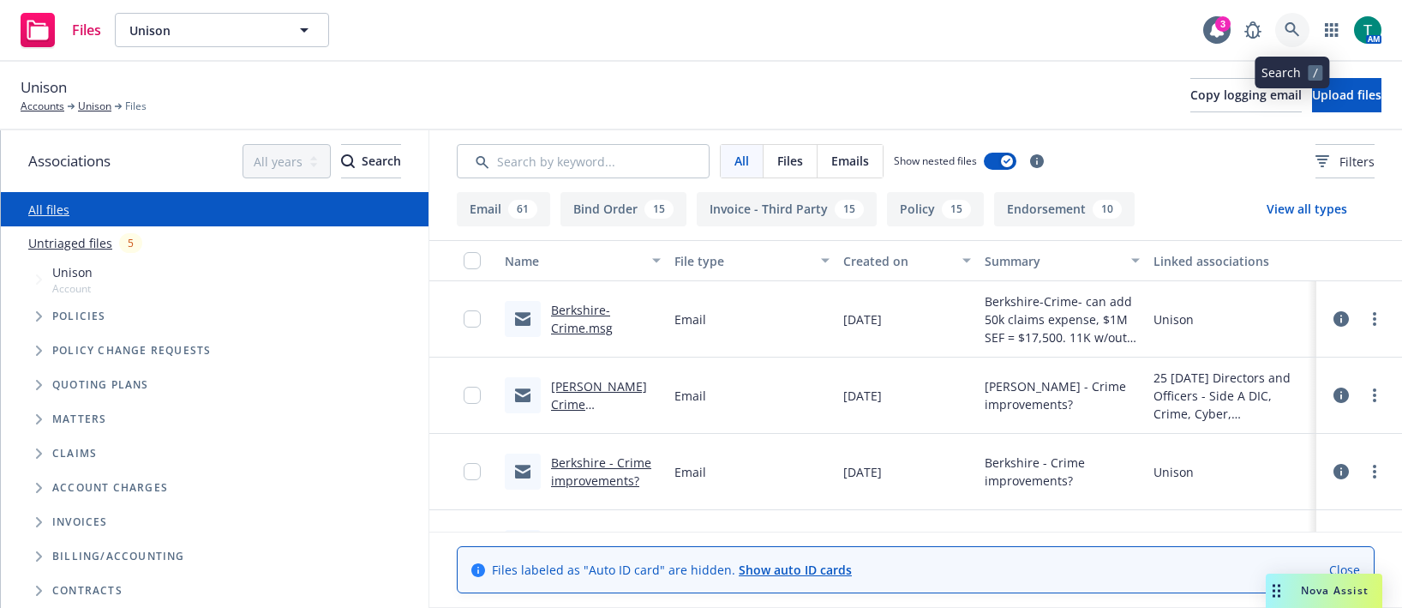
drag, startPoint x: 1300, startPoint y: 26, endPoint x: 1300, endPoint y: 8, distance: 18.0
click at [1300, 13] on span at bounding box center [1293, 30] width 34 height 34
click at [1292, 26] on icon at bounding box center [1292, 29] width 15 height 15
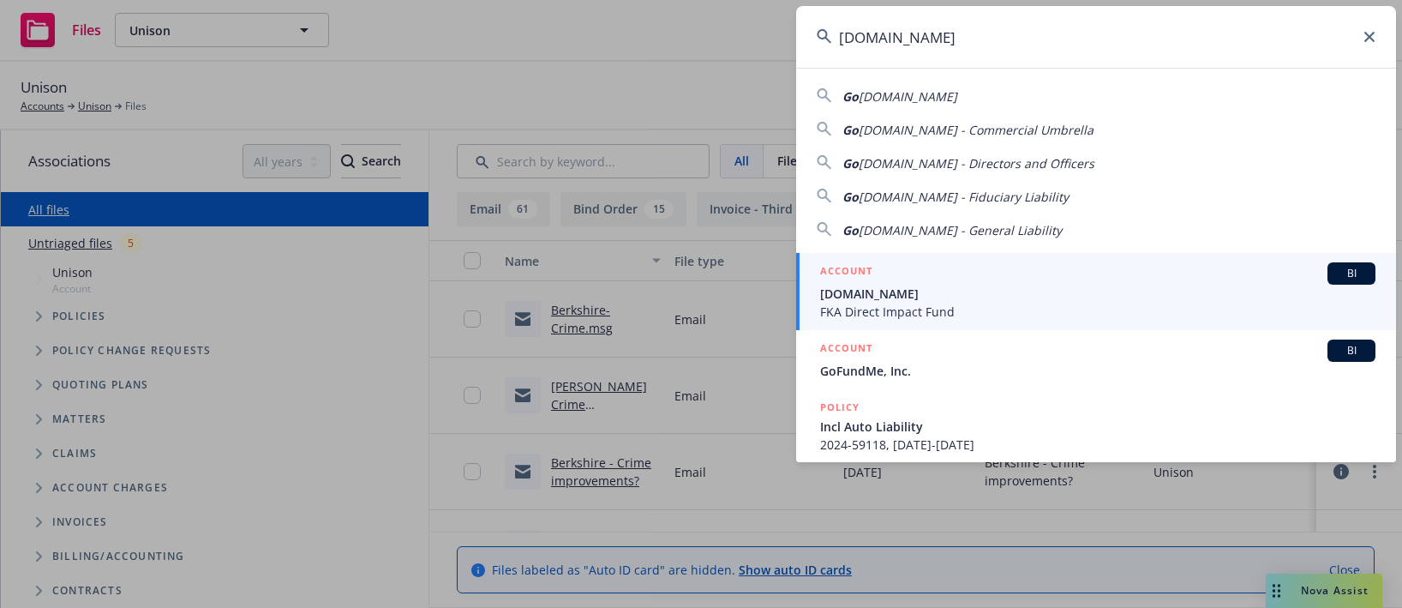
type input "Gofundme.org"
click at [1346, 273] on span "BI" at bounding box center [1352, 273] width 34 height 15
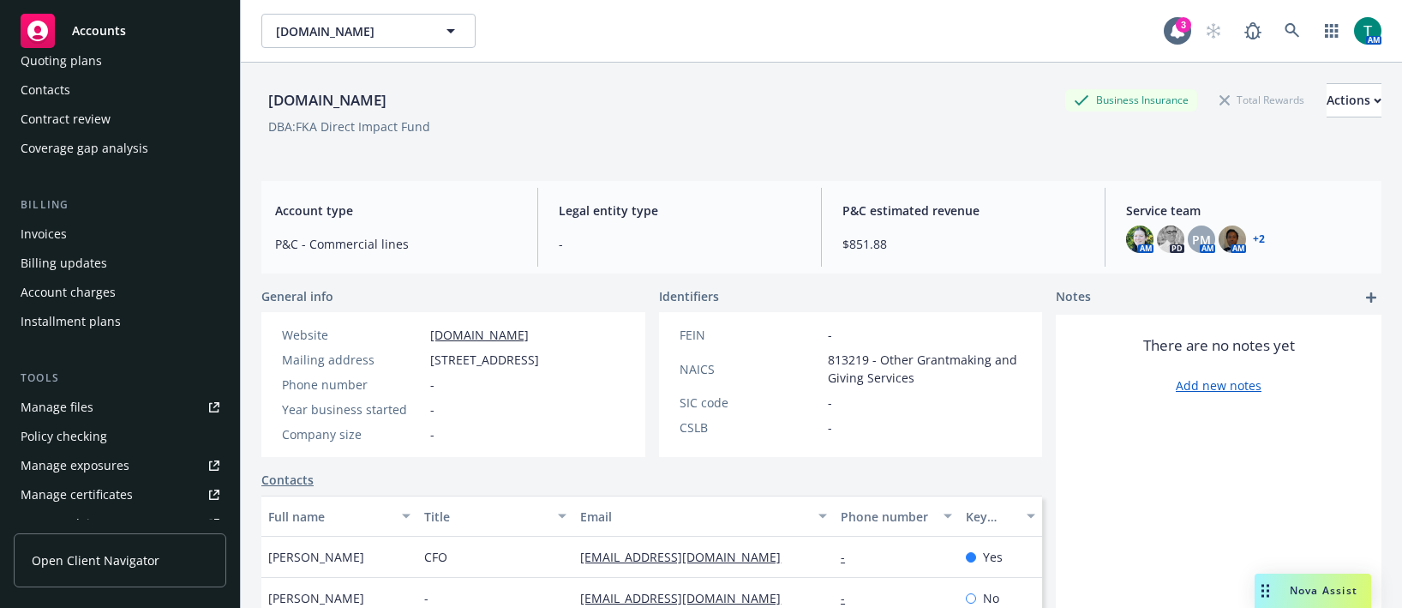
scroll to position [257, 0]
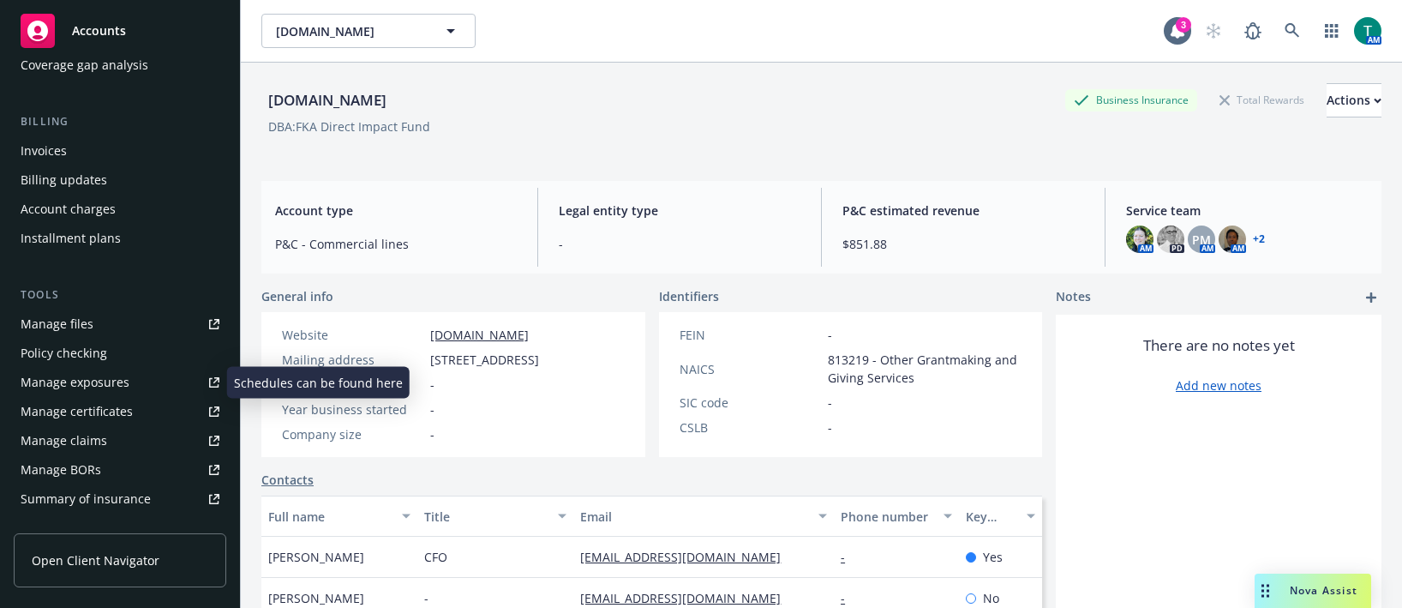
click at [78, 327] on div "Manage files" at bounding box center [57, 323] width 73 height 27
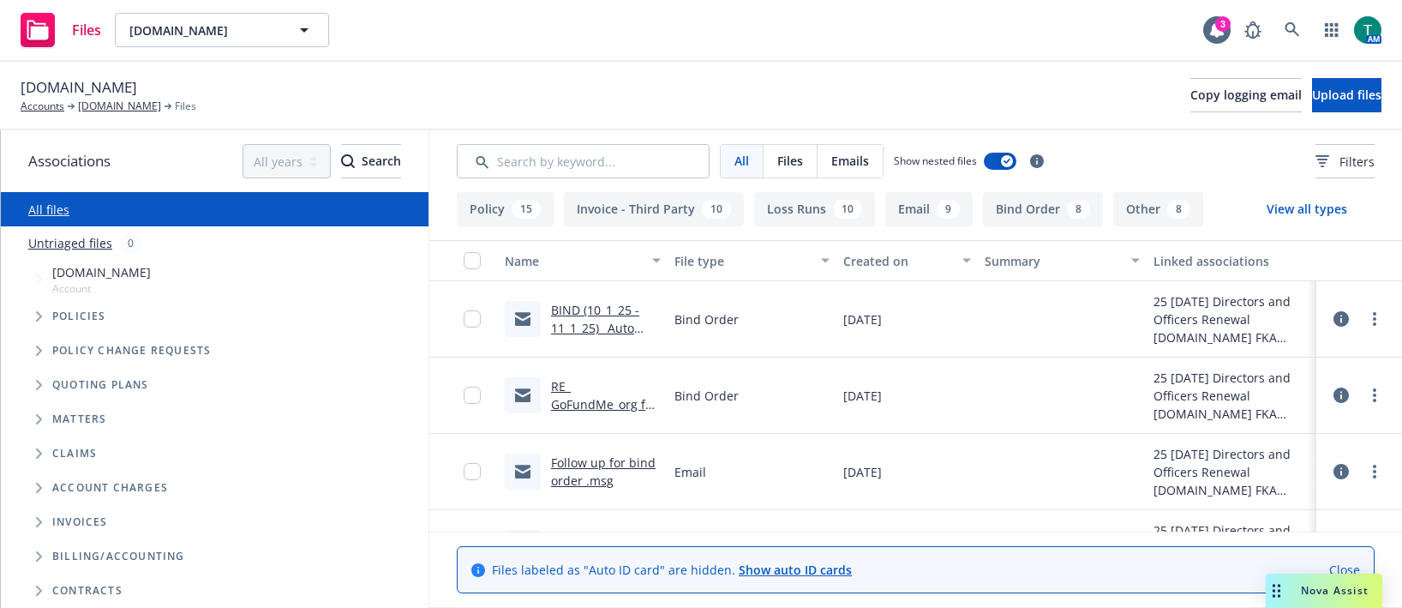
click at [588, 308] on link "BIND (10_1_25 - 11_1_25)_ Auto Renewal Terms (D&O) _ GoFundMe_org _ Policy # 01…" at bounding box center [602, 364] width 103 height 124
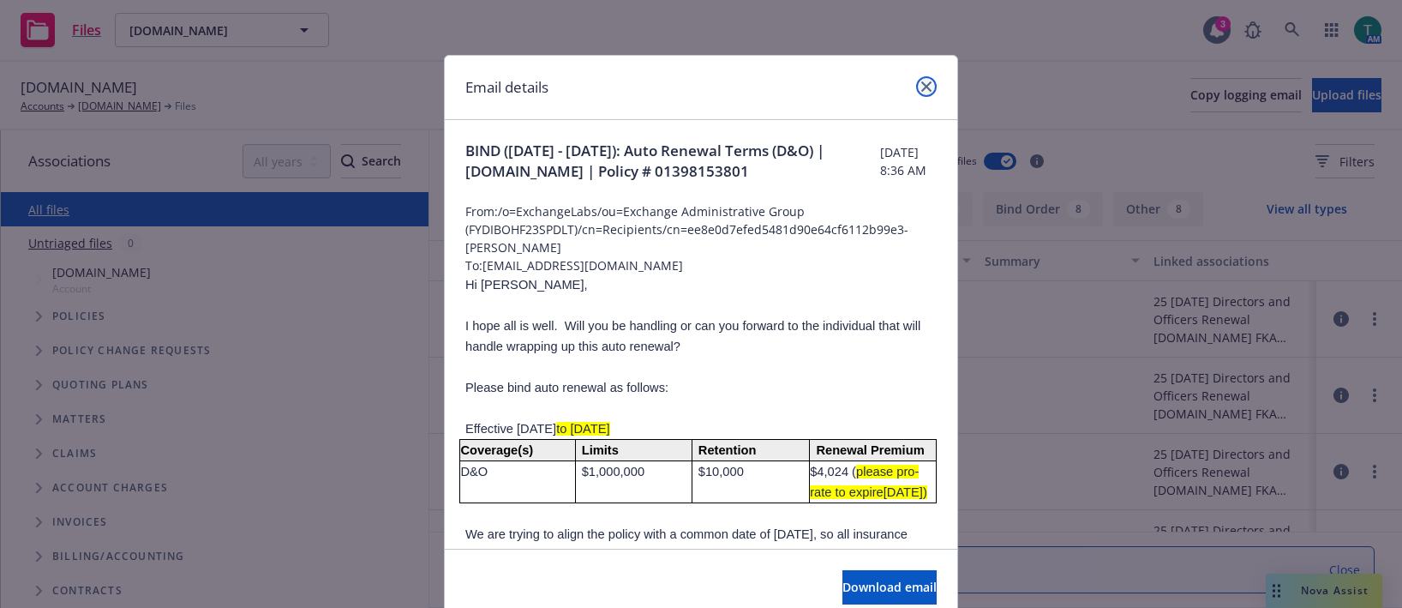
click at [916, 87] on link "close" at bounding box center [926, 86] width 21 height 21
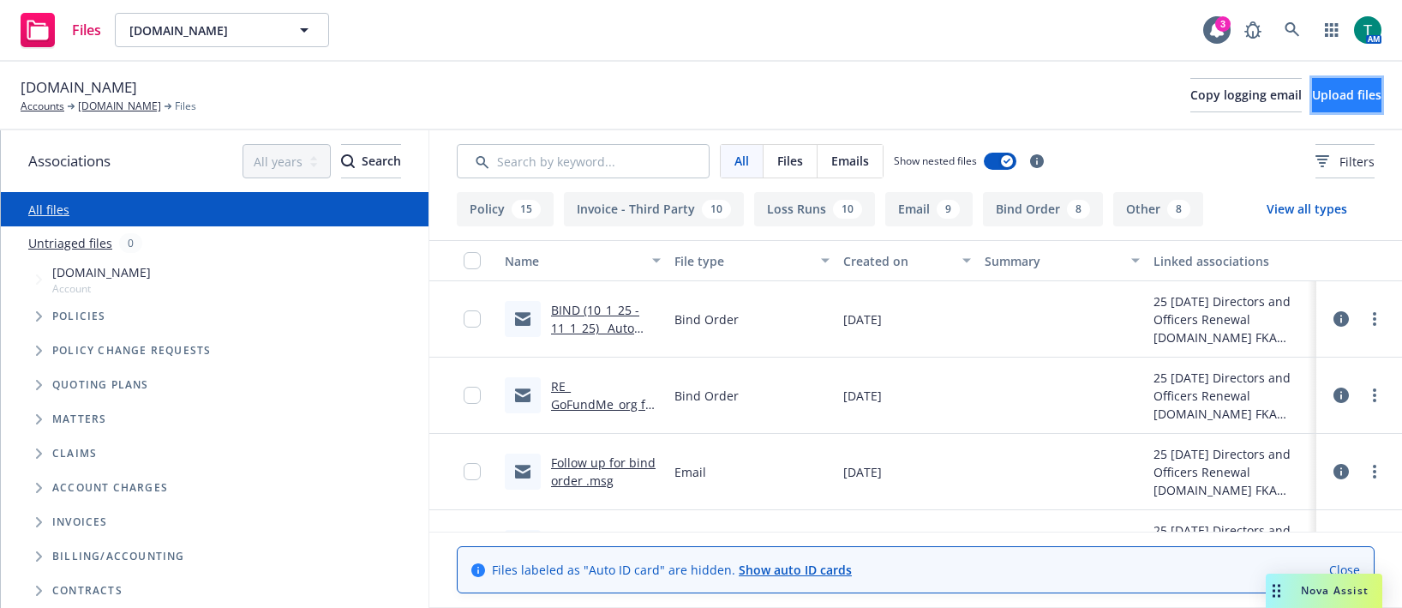
click at [1320, 88] on span "Upload files" at bounding box center [1346, 95] width 69 height 16
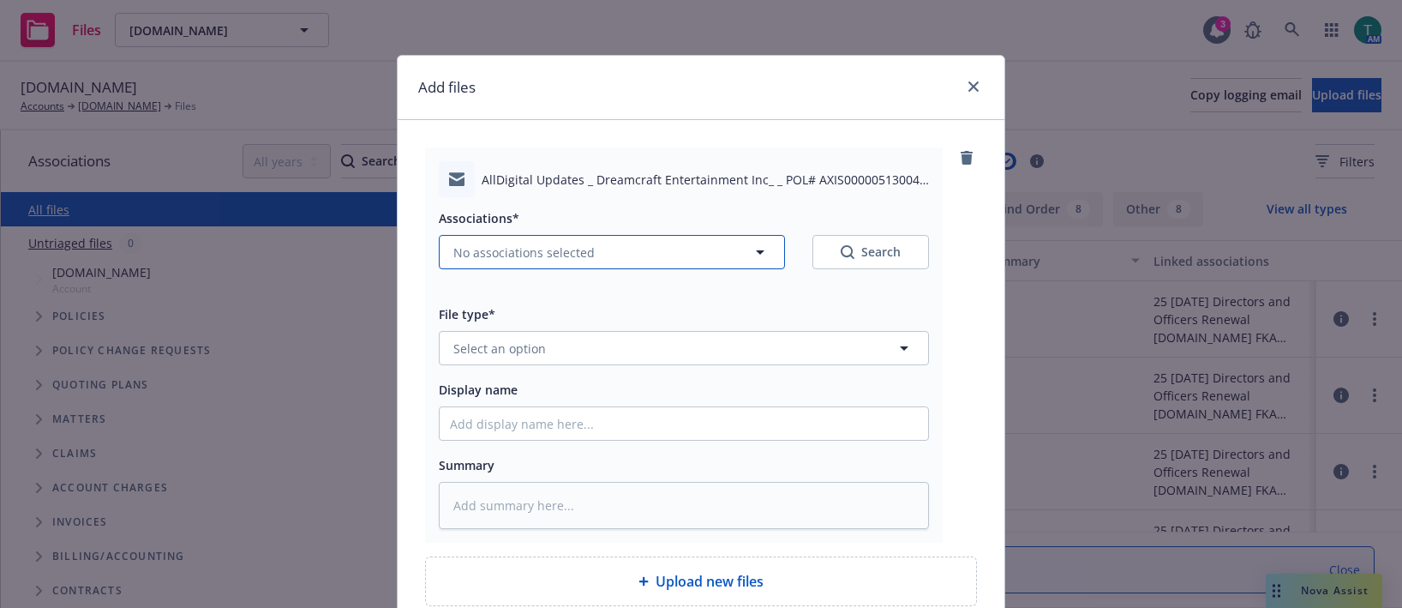
click at [457, 249] on span "No associations selected" at bounding box center [523, 252] width 141 height 18
type textarea "x"
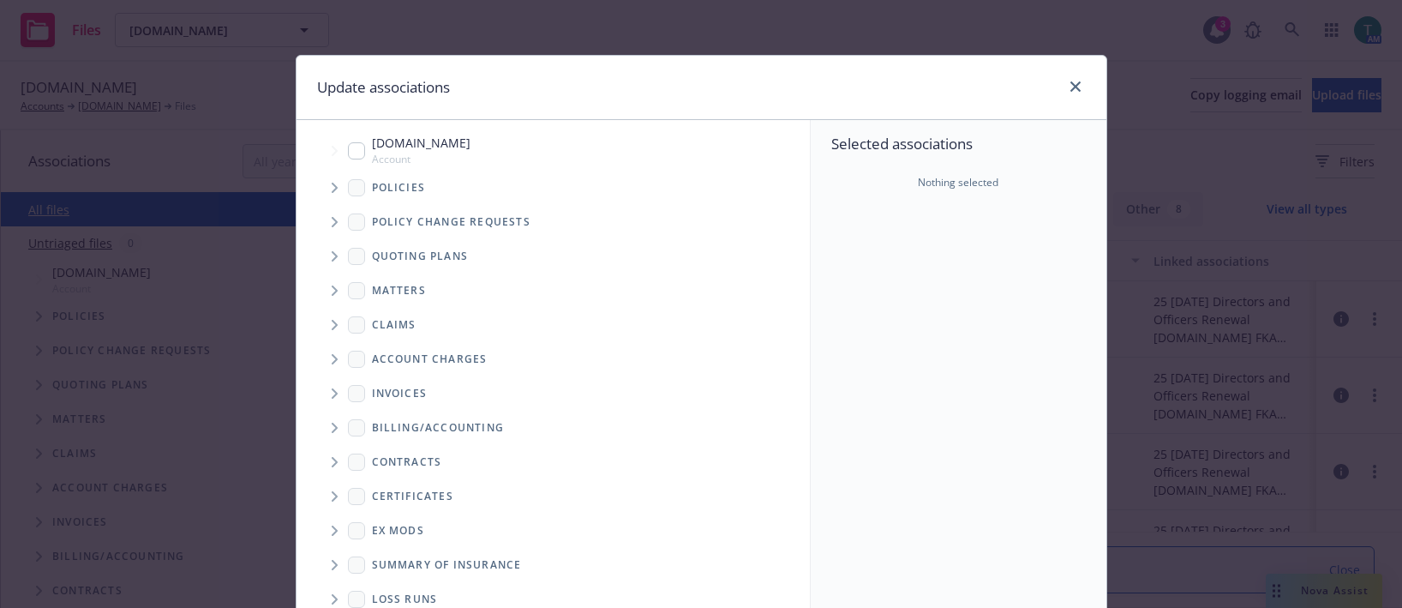
click at [362, 144] on div "GoFundMe.org Account" at bounding box center [409, 150] width 123 height 33
checkbox input "true"
click at [323, 261] on span "Tree Example" at bounding box center [334, 256] width 27 height 27
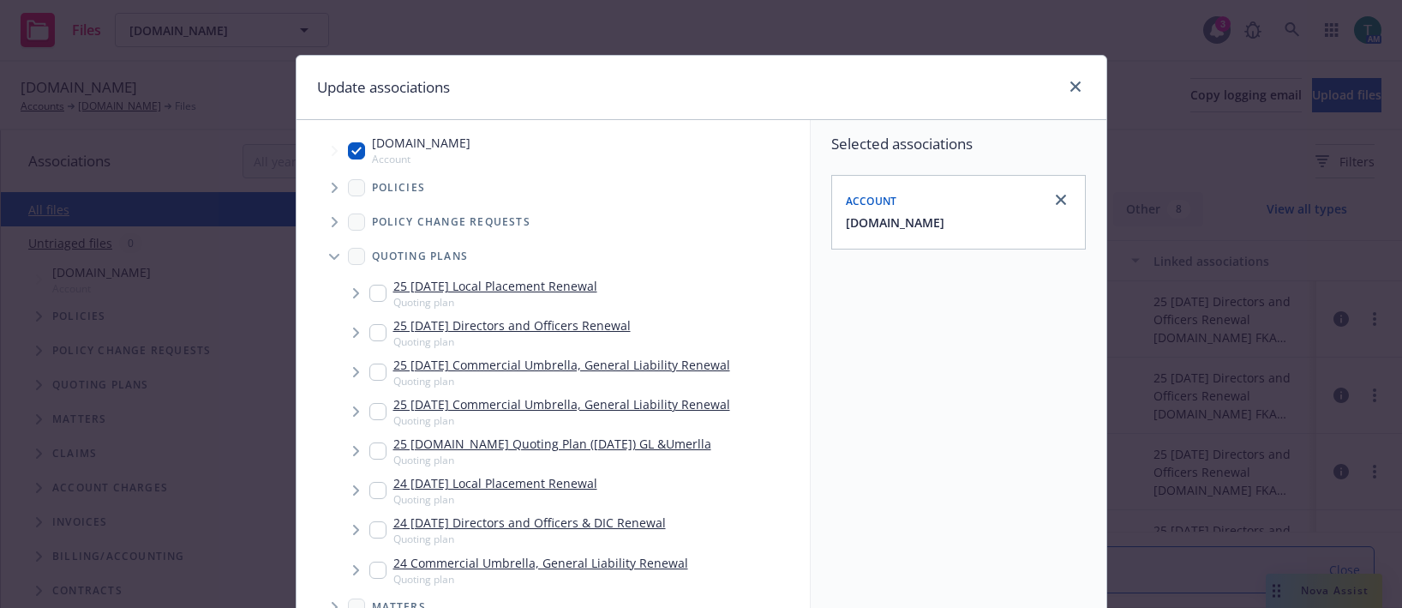
click at [375, 329] on input "Tree Example" at bounding box center [377, 332] width 17 height 17
checkbox input "true"
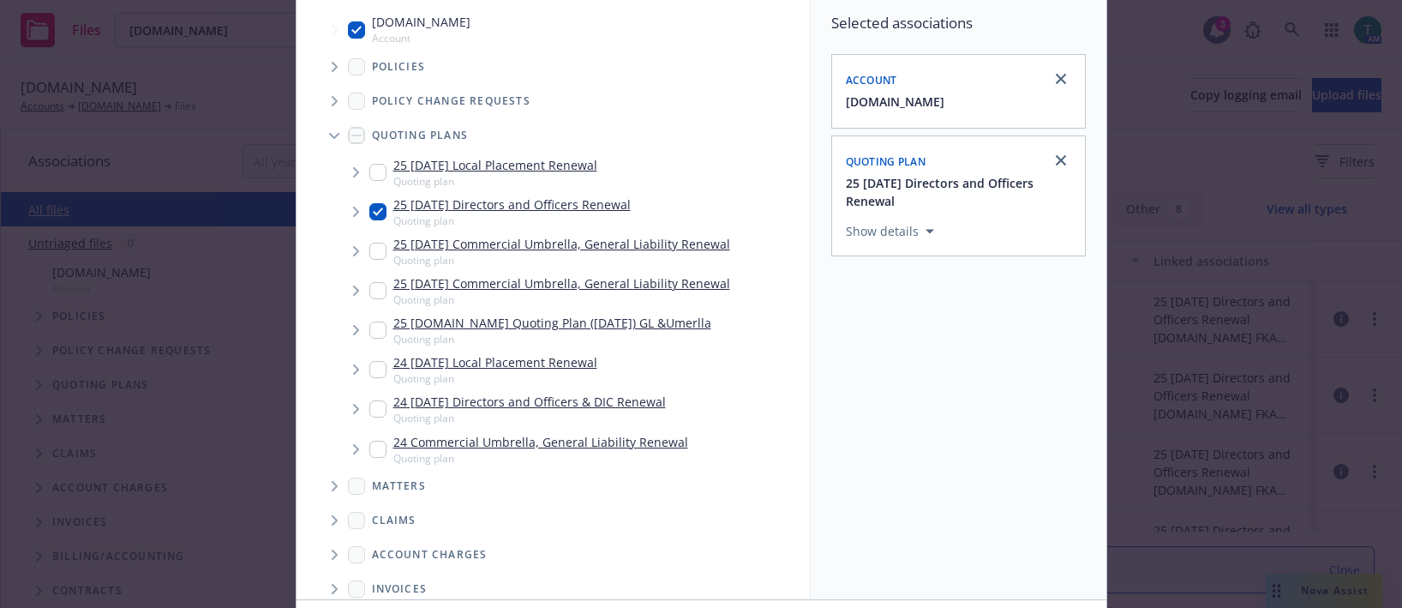
scroll to position [244, 0]
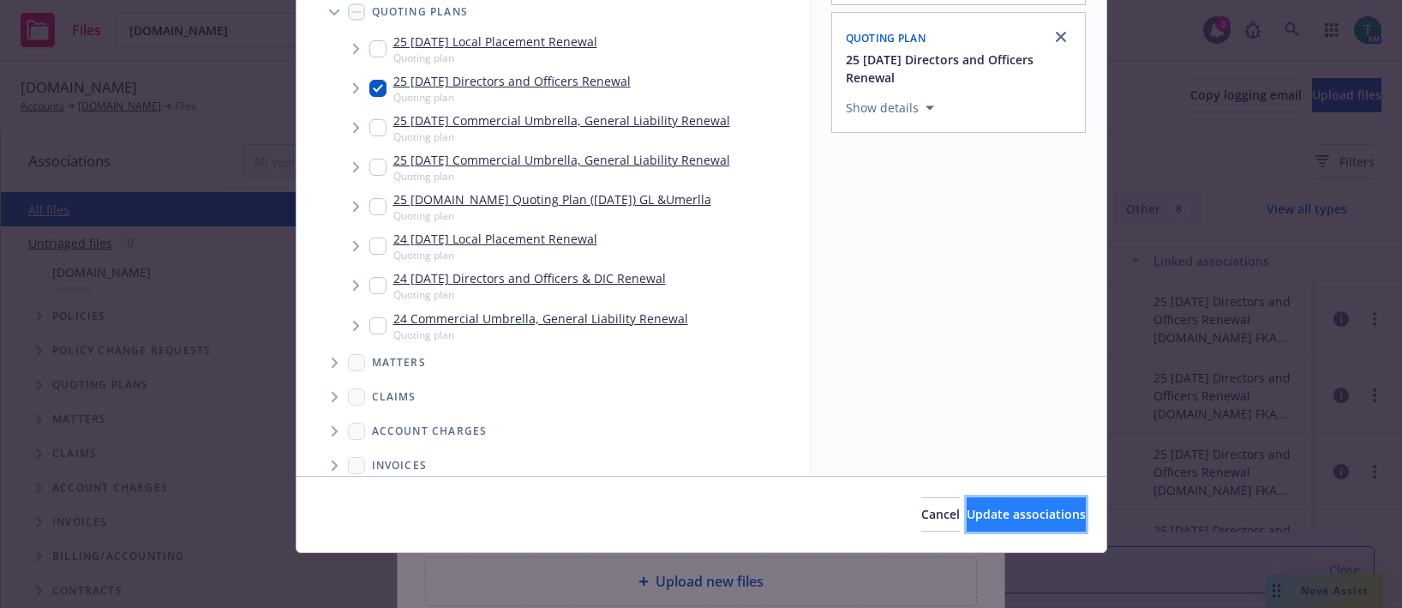
click at [983, 528] on button "Update associations" at bounding box center [1026, 514] width 119 height 34
type textarea "x"
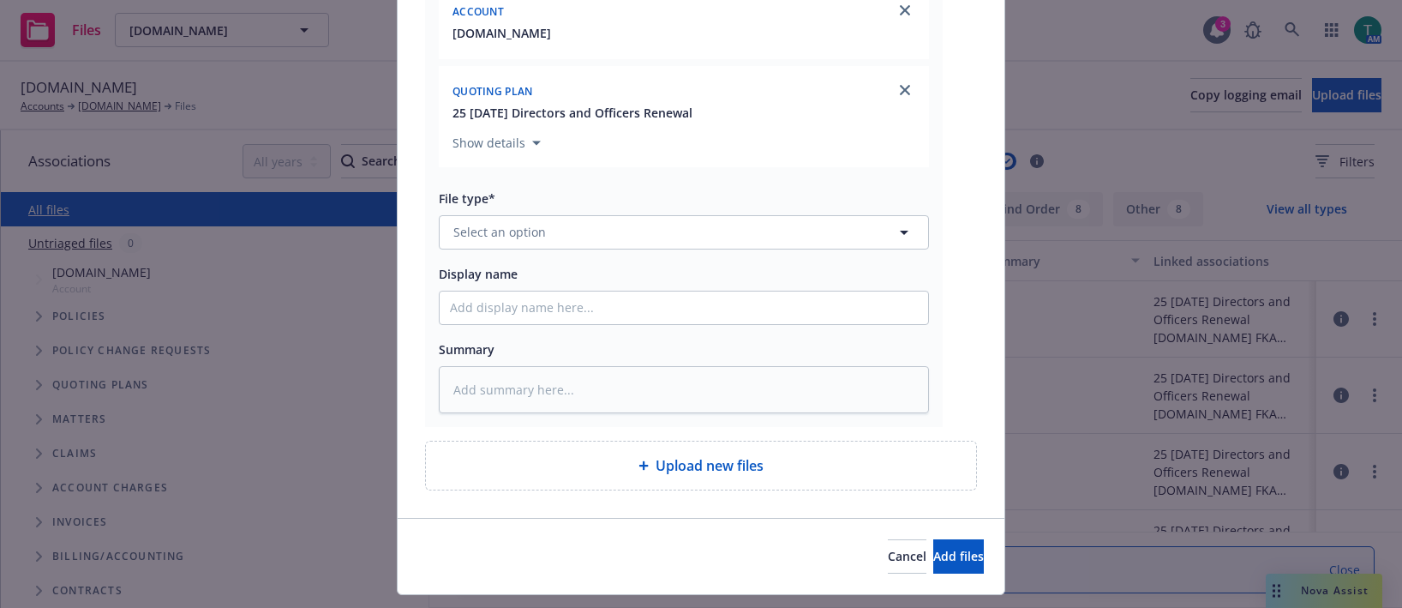
scroll to position [345, 0]
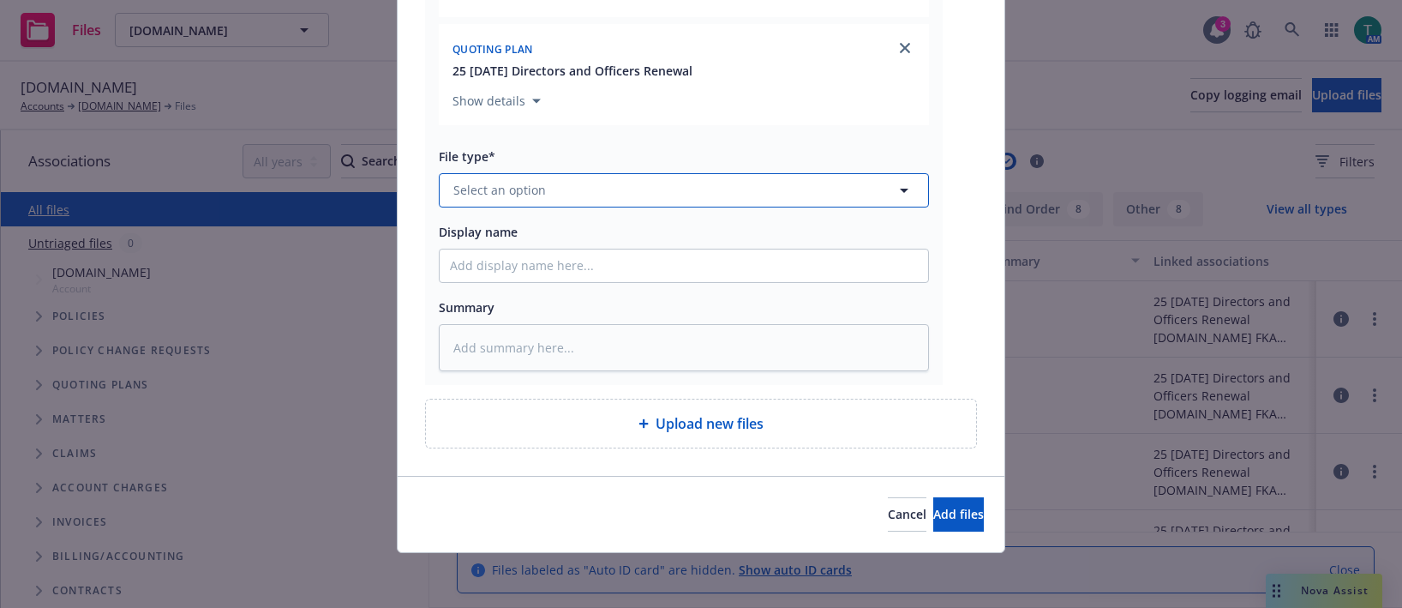
click at [492, 191] on span "Select an option" at bounding box center [499, 190] width 93 height 18
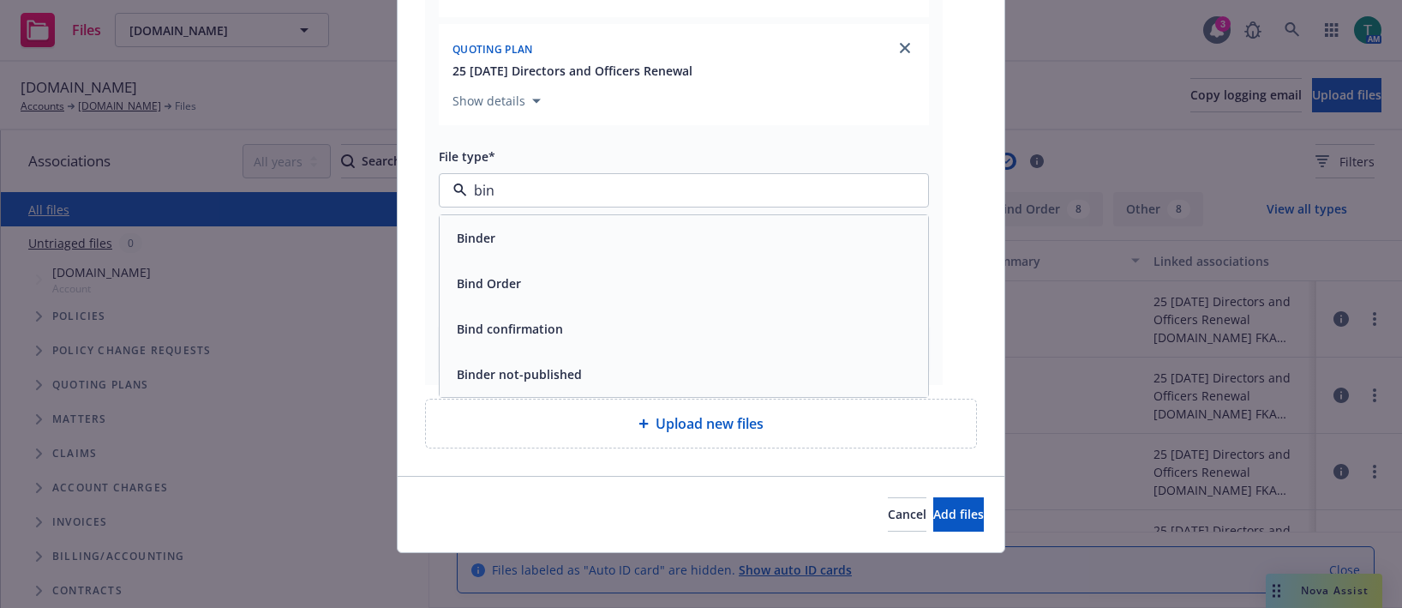
type input "bind"
click at [500, 331] on span "Bind confirmation" at bounding box center [510, 329] width 106 height 18
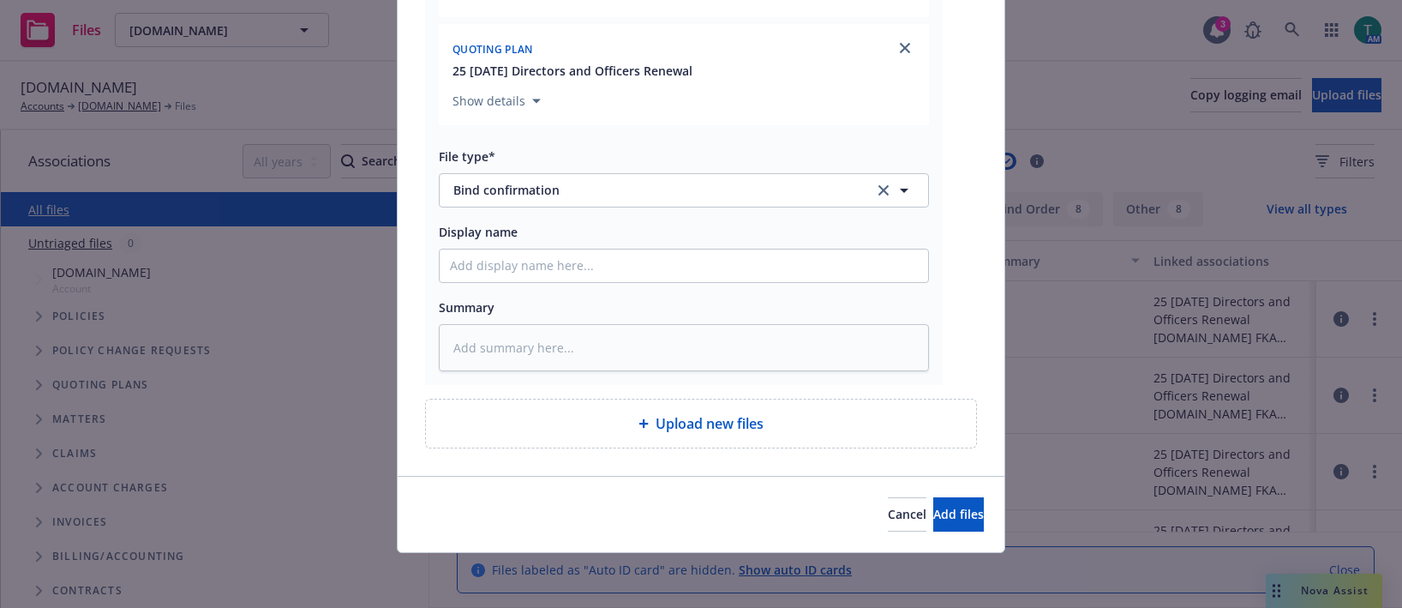
click at [483, 288] on div "Associations* 2 selected Search Account GoFundMe.org Quoting plan 25 10/01/25 D…" at bounding box center [684, 111] width 490 height 519
click at [483, 279] on input "Display name" at bounding box center [684, 265] width 489 height 33
type textarea "x"
type input "Mi"
type textarea "x"
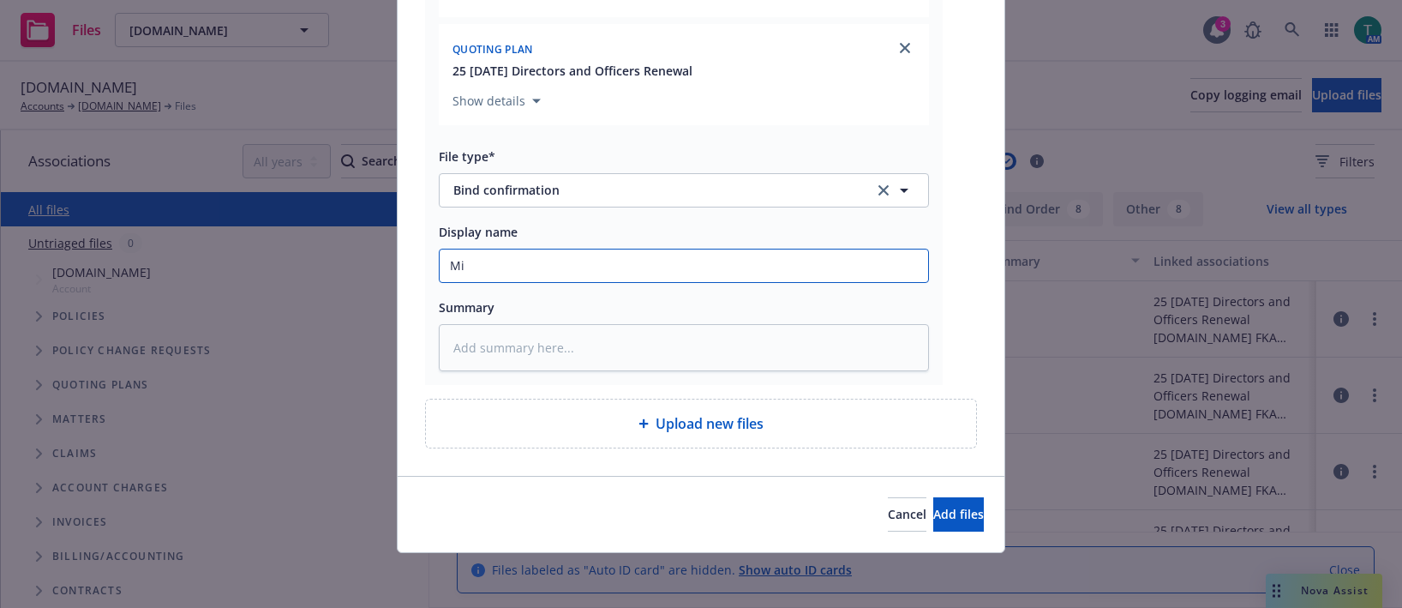
type input "M"
type textarea "x"
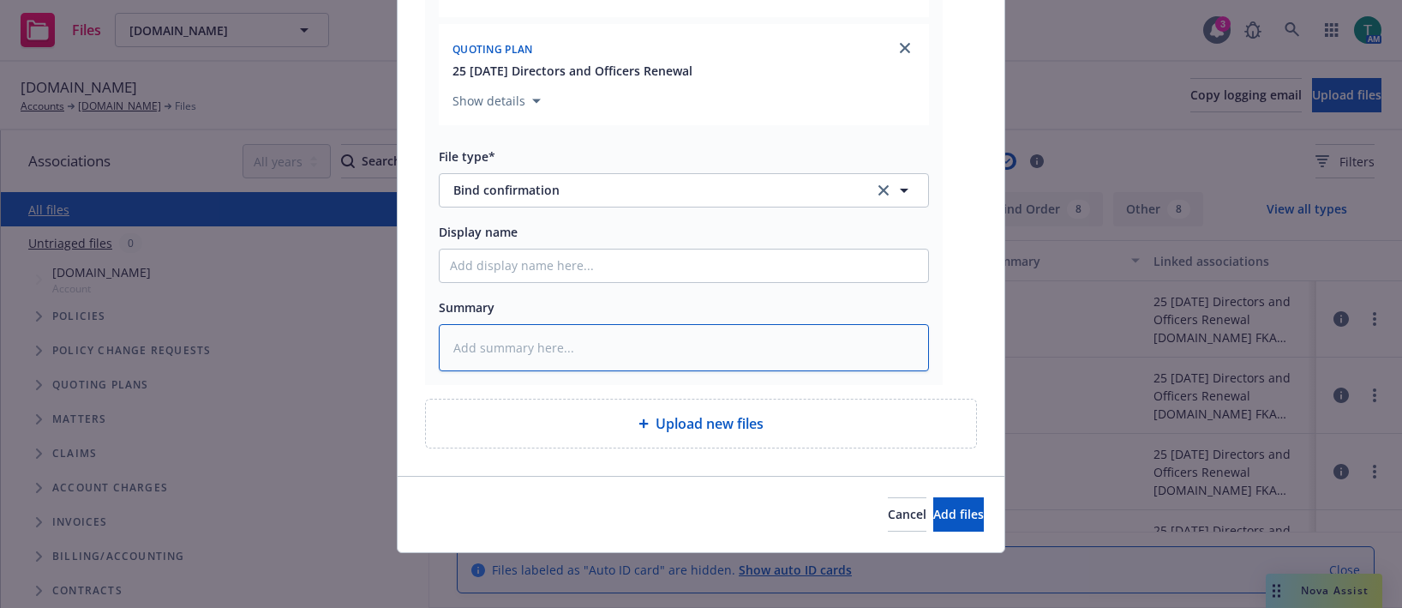
drag, startPoint x: 468, startPoint y: 351, endPoint x: 467, endPoint y: 343, distance: 8.6
click at [468, 345] on textarea at bounding box center [684, 347] width 490 height 47
type textarea "x"
type textarea "M"
type textarea "x"
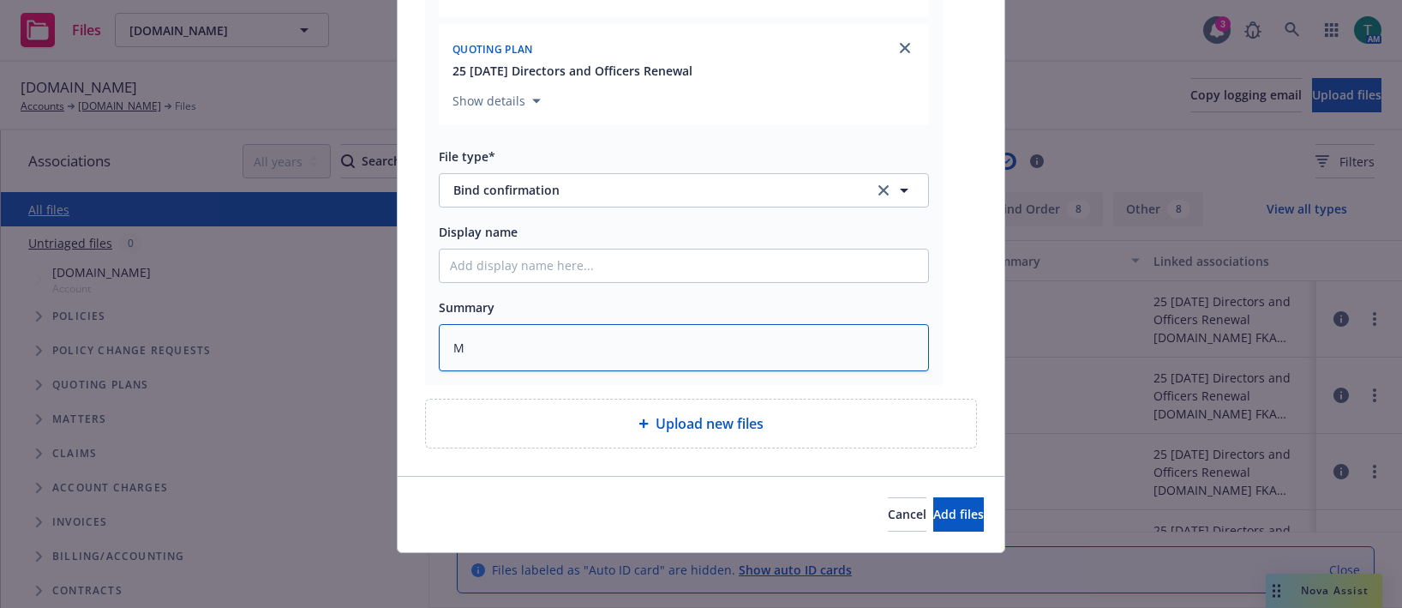
type textarea "Mi"
type textarea "x"
type textarea "Mic"
type textarea "x"
type textarea "Mich"
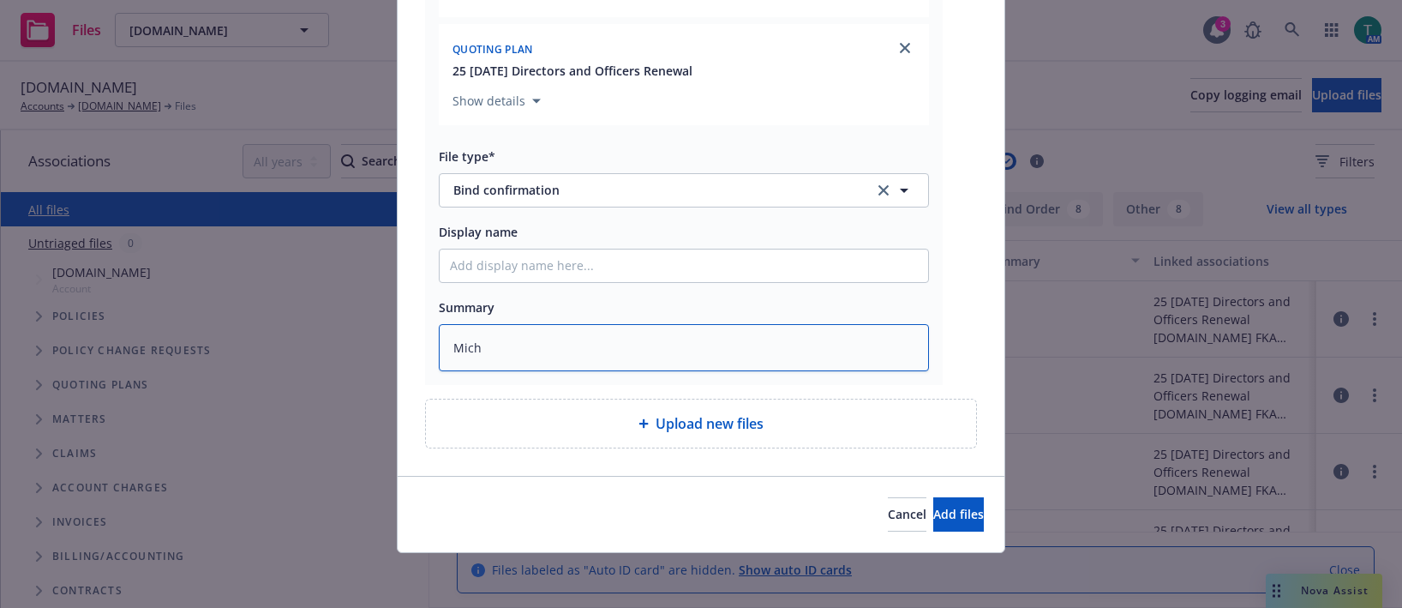
type textarea "x"
type textarea "Micha"
type textarea "x"
type textarea "Michae"
type textarea "x"
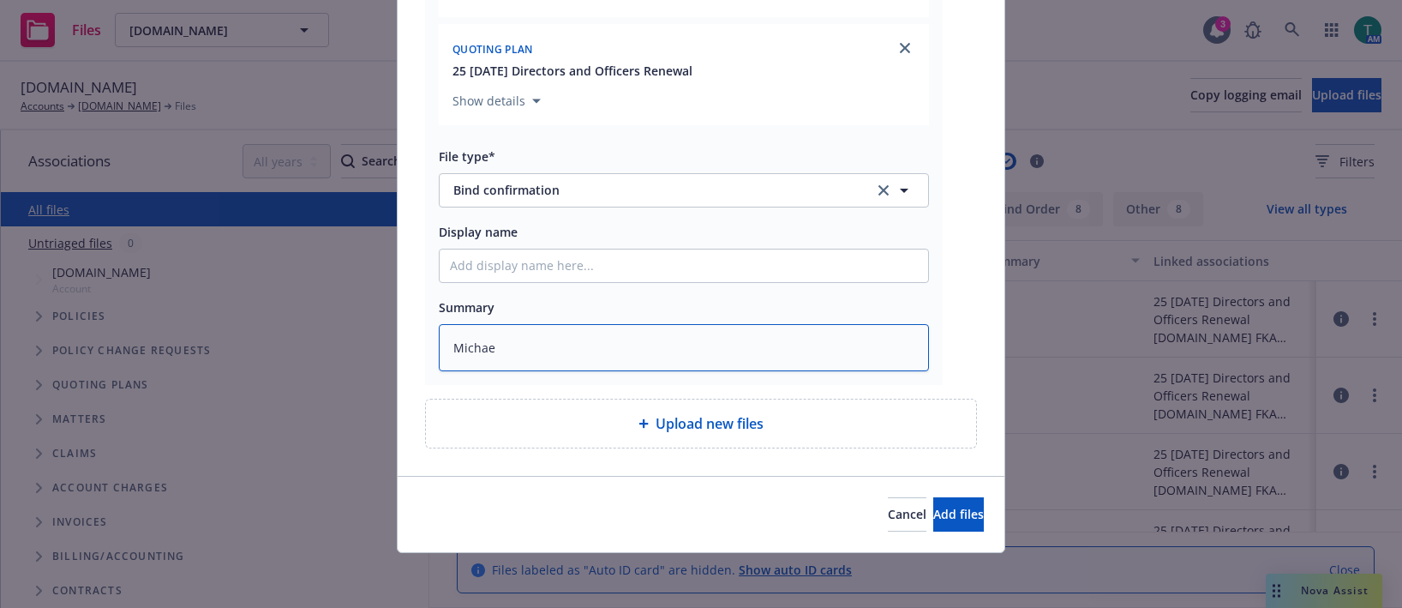
type textarea "Michael"
type textarea "x"
type textarea "Michael"
type textarea "x"
type textarea "Michael C"
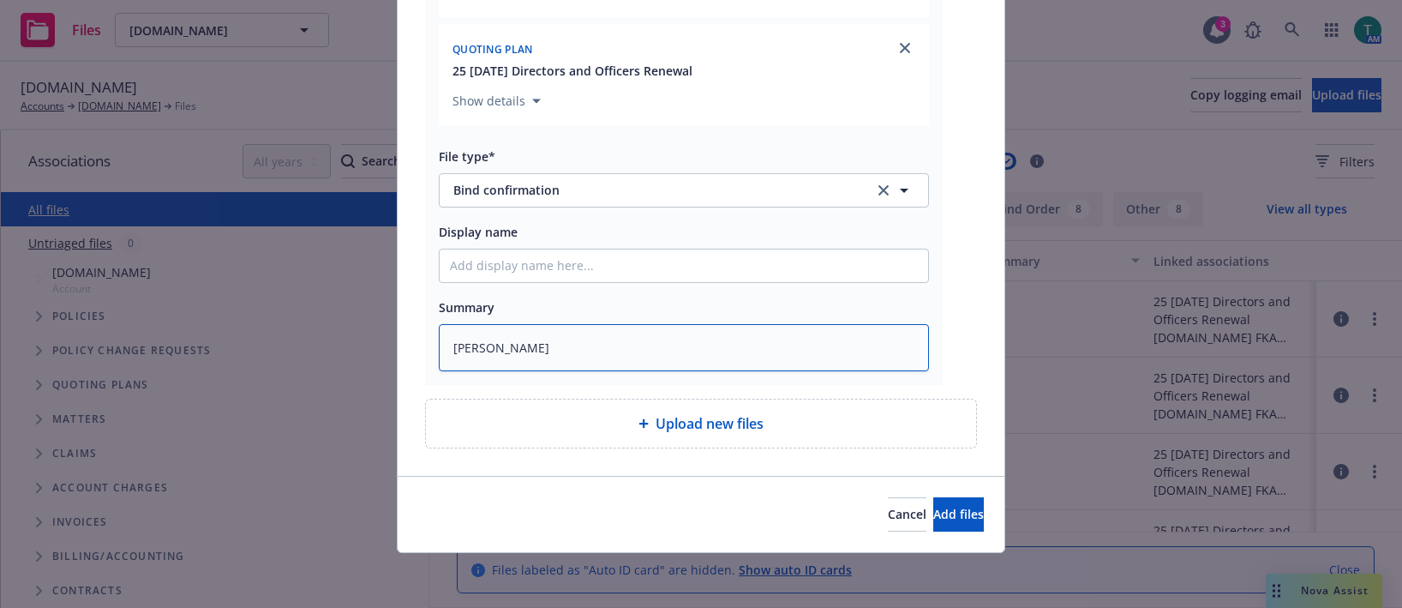
type textarea "x"
type textarea "Michael Ch"
type textarea "x"
type textarea "Michael Cham"
type textarea "x"
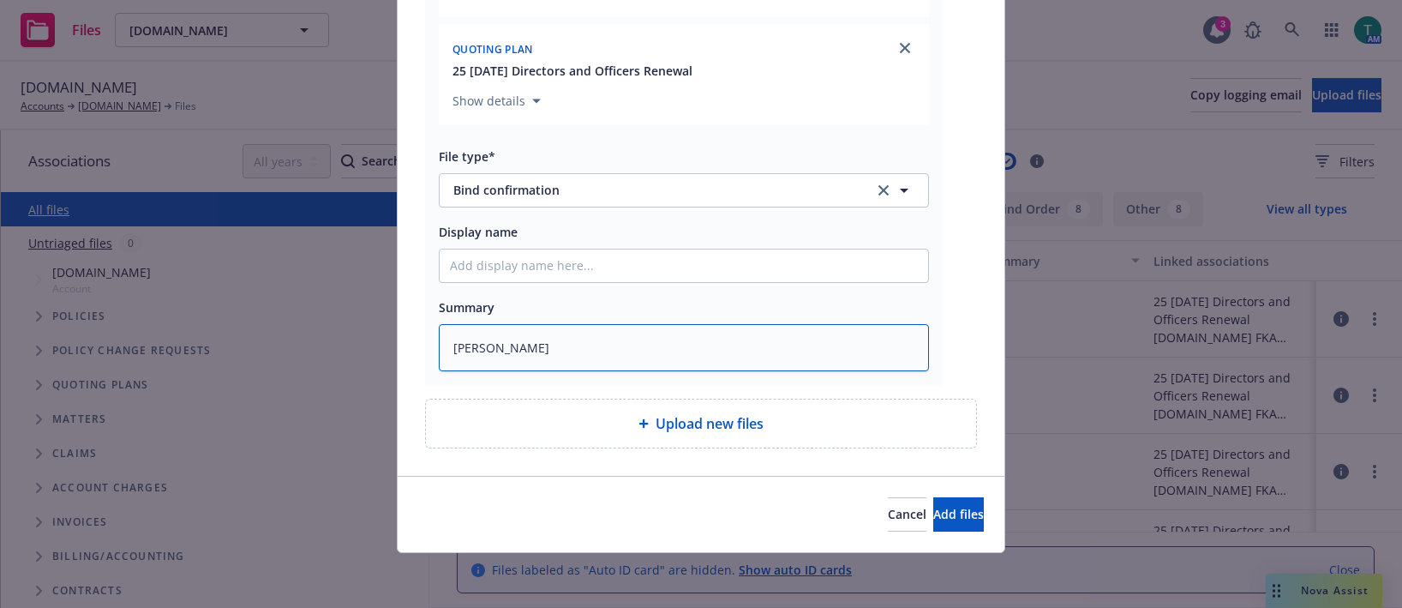
type textarea "Michael Champ"
type textarea "x"
type textarea "Michael Cham"
type textarea "x"
type textarea "Michael Cha"
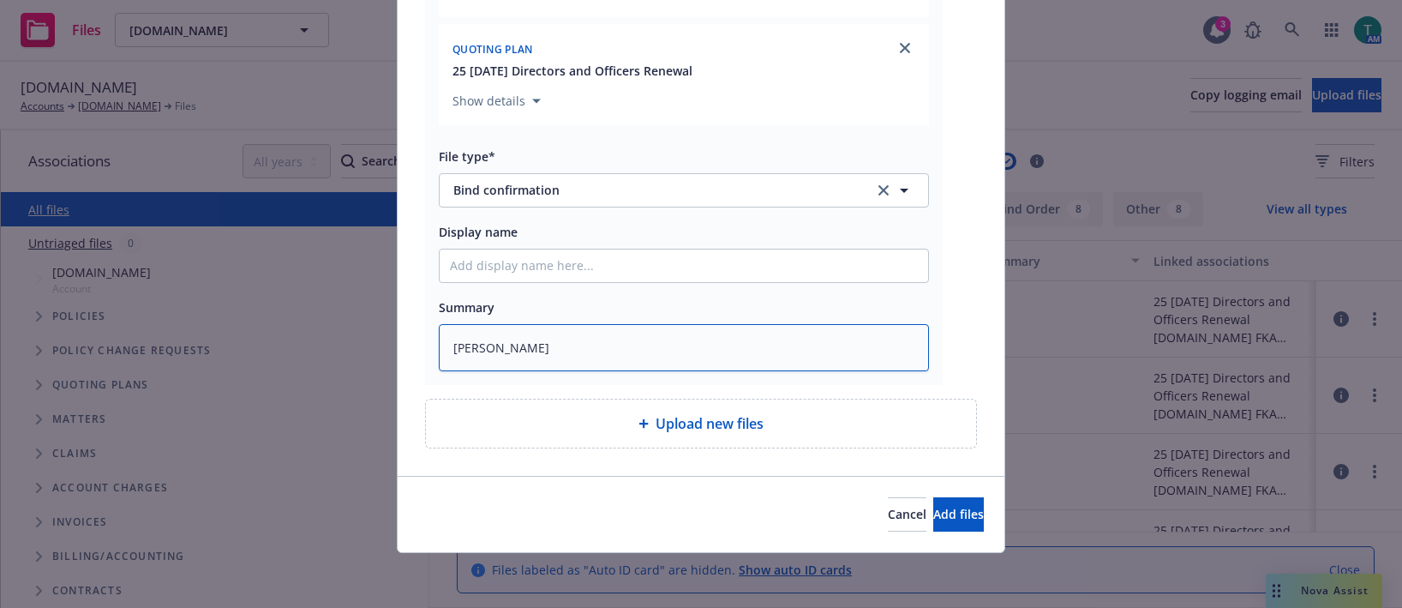
type textarea "x"
type textarea "Michael Chap"
type textarea "x"
type textarea "Michael Chapm"
type textarea "x"
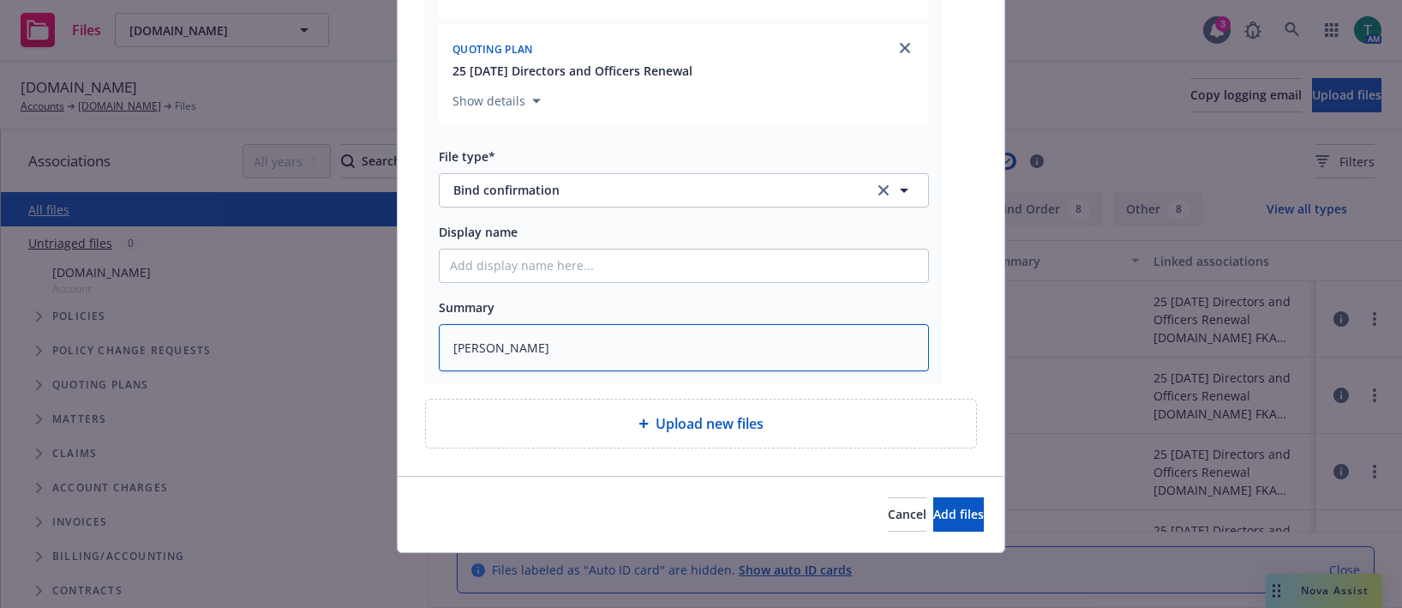
type textarea "Michael Chapma"
type textarea "x"
type textarea "Michael Chapman"
type textarea "x"
type textarea "Michael Chapman"
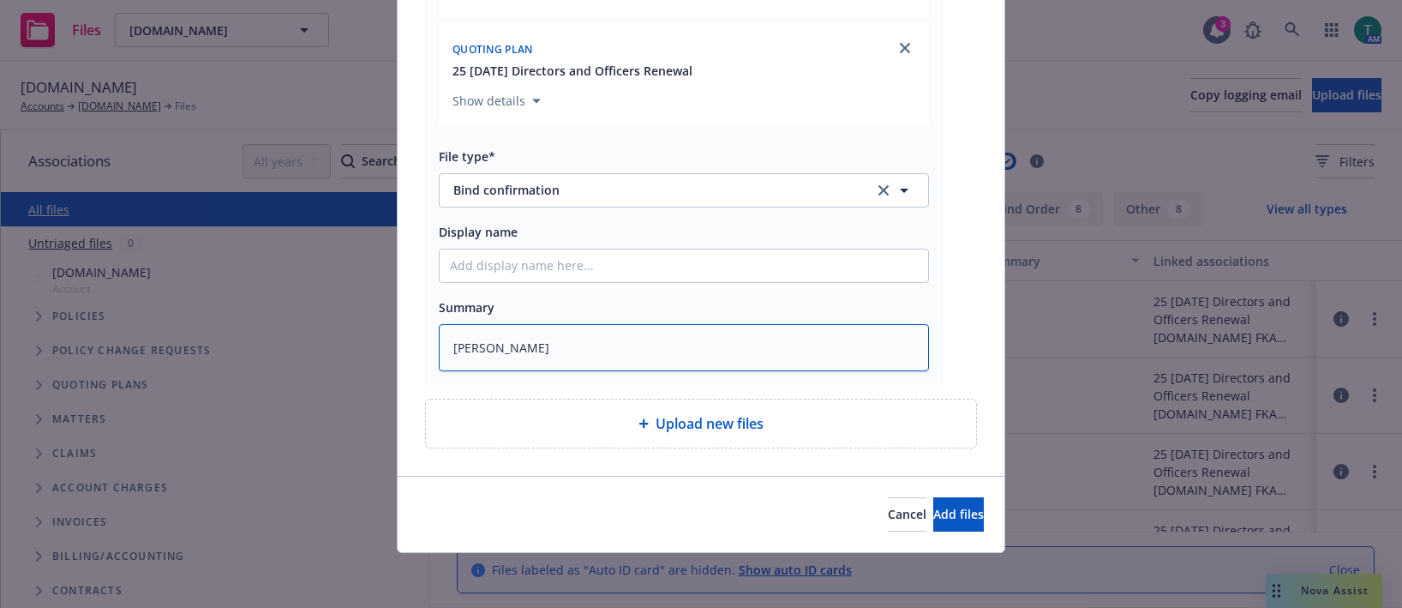
type textarea "x"
type textarea "Michael Chapman ("
type textarea "x"
type textarea "Michael Chapman (C"
type textarea "x"
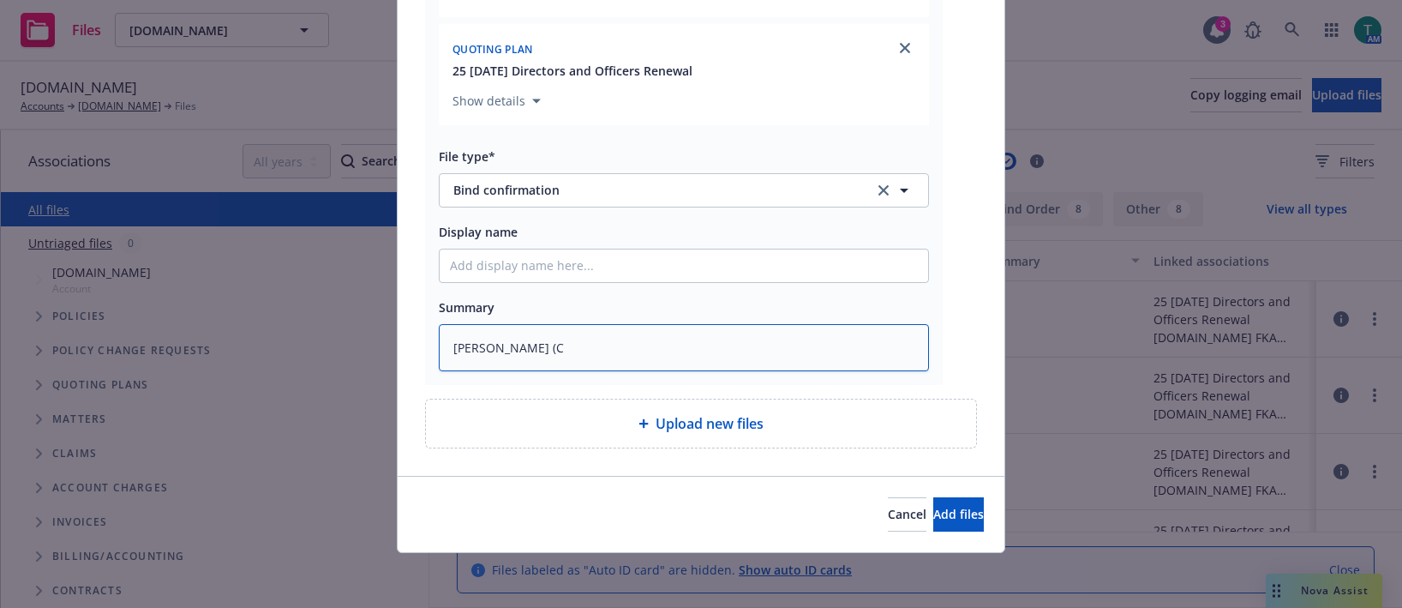
type textarea "Michael Chapman (CR"
type textarea "x"
type textarea "Michael Chapman (CRC"
type textarea "x"
type textarea "Michael Chapman (CRC)"
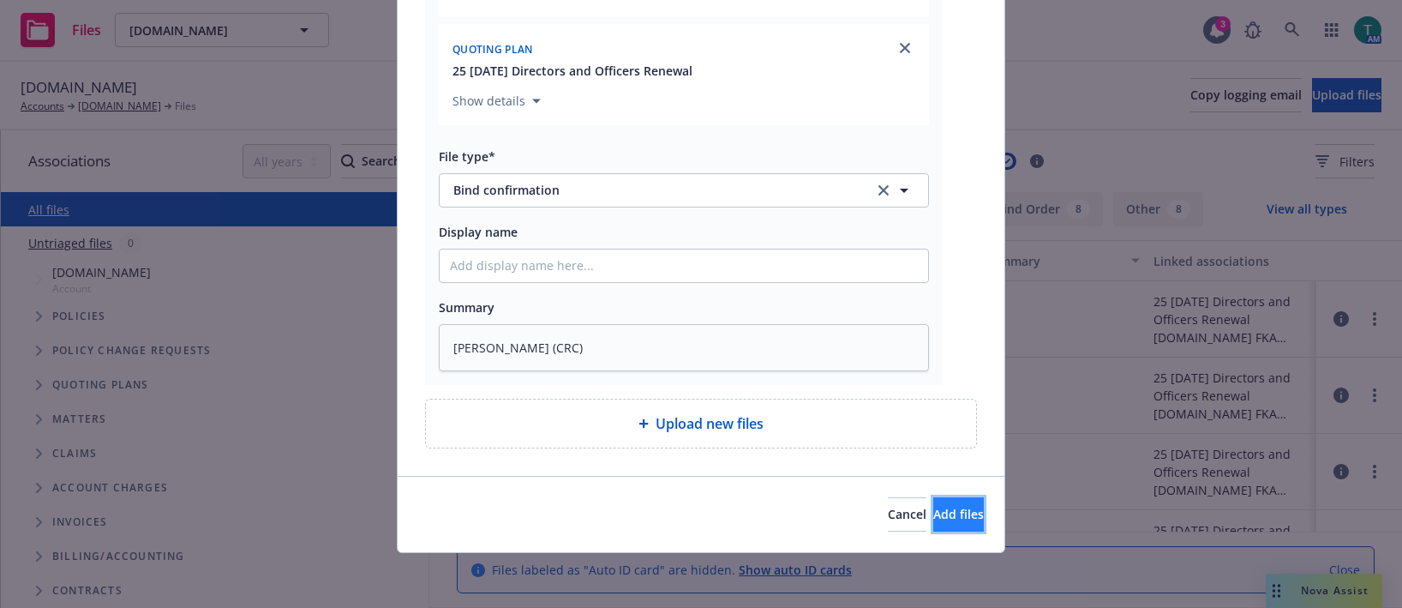
click at [938, 516] on span "Add files" at bounding box center [958, 514] width 51 height 16
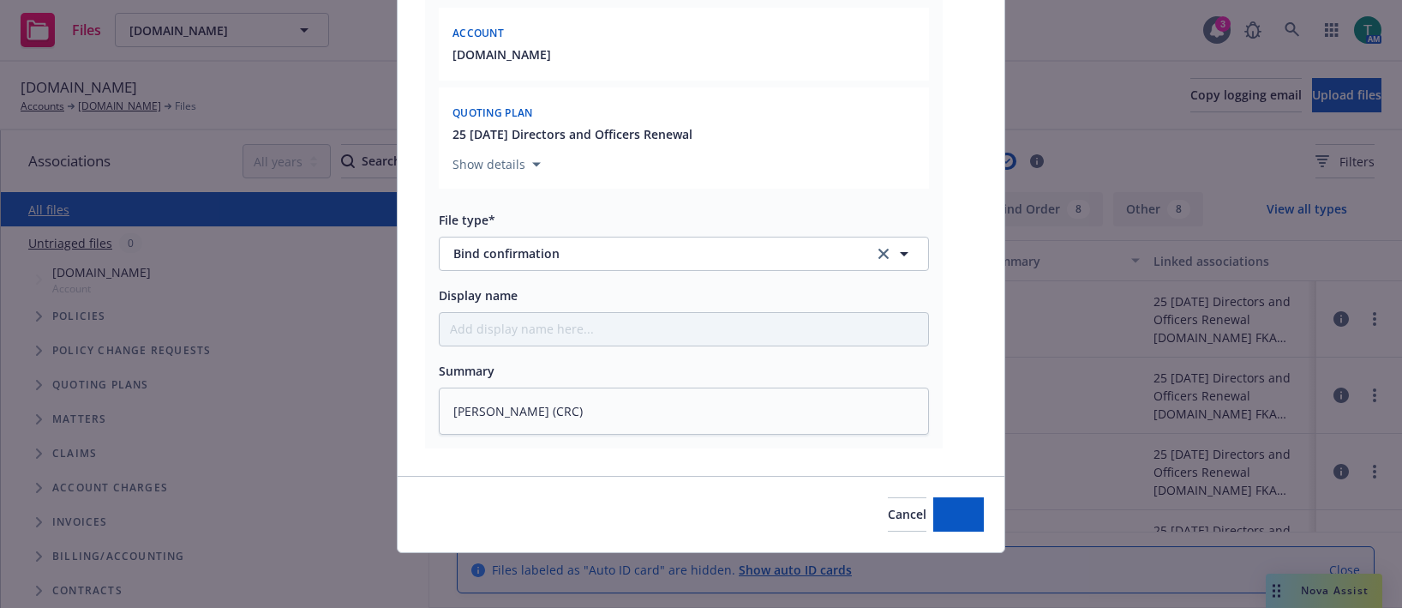
scroll to position [282, 0]
type textarea "x"
